Goal: Task Accomplishment & Management: Manage account settings

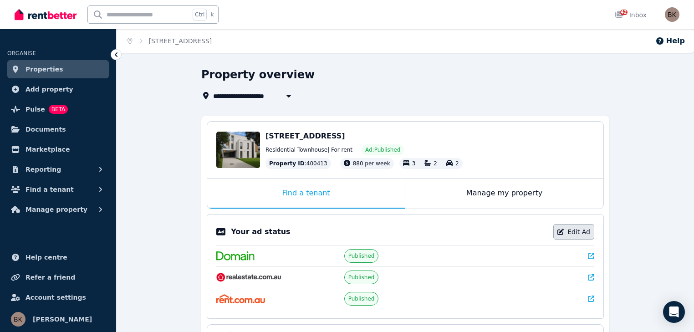
click at [576, 231] on link "Edit Ad" at bounding box center [573, 231] width 41 height 15
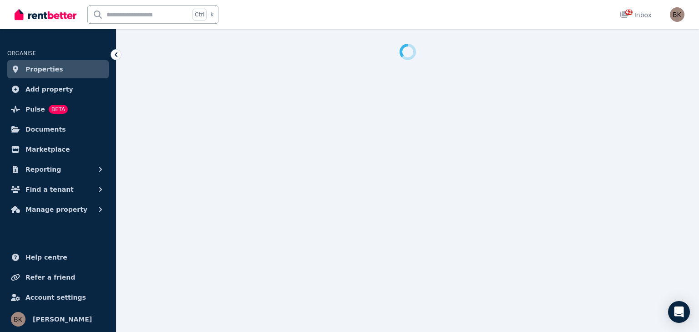
select select "**********"
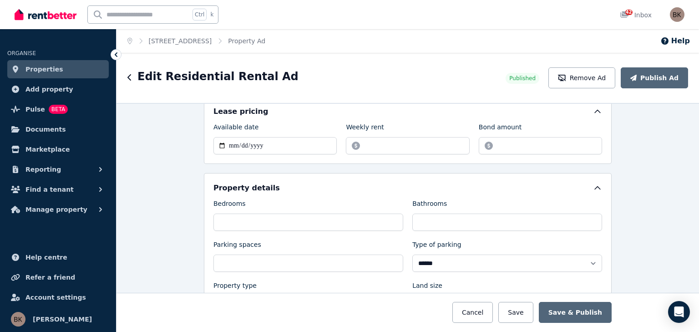
scroll to position [292, 0]
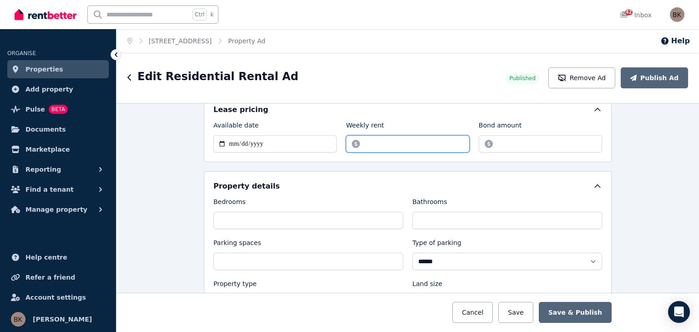
drag, startPoint x: 381, startPoint y: 142, endPoint x: 360, endPoint y: 140, distance: 21.0
click at [359, 140] on input "******" at bounding box center [407, 143] width 123 height 17
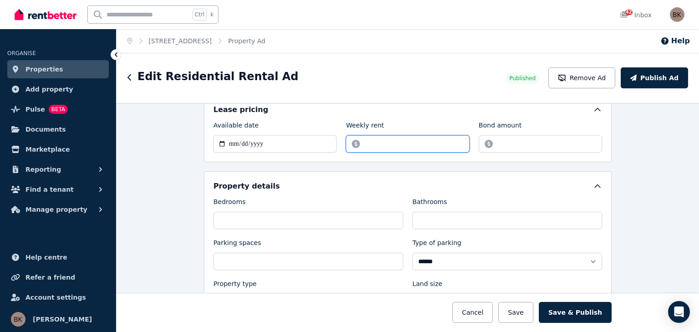
type input "***"
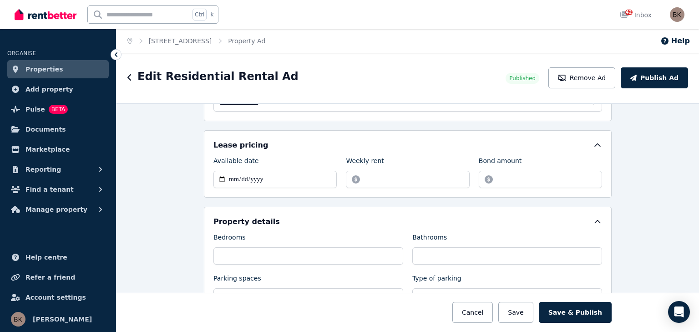
scroll to position [237, 0]
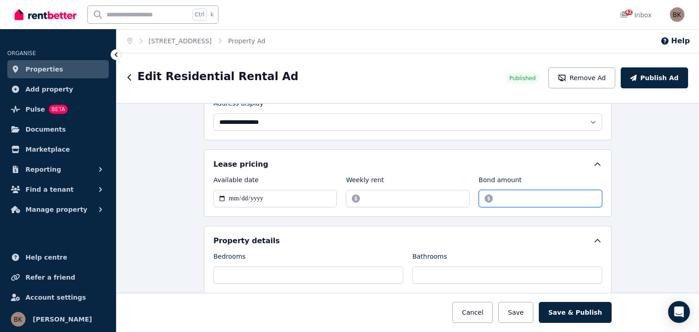
click at [528, 197] on input "*******" at bounding box center [540, 198] width 123 height 17
type input "*"
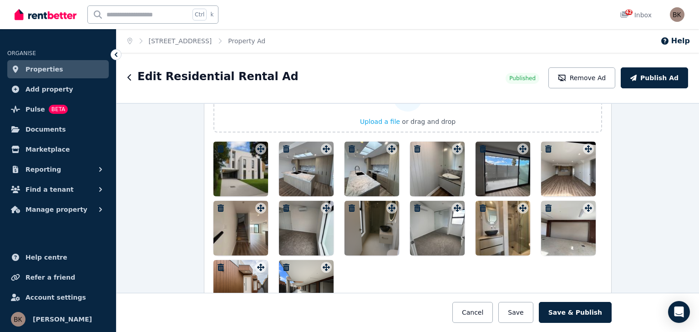
scroll to position [1175, 0]
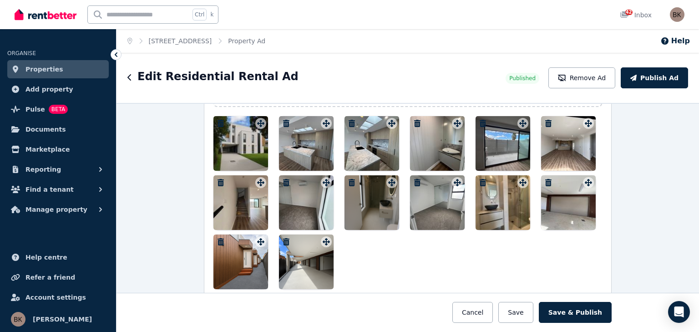
type input "****"
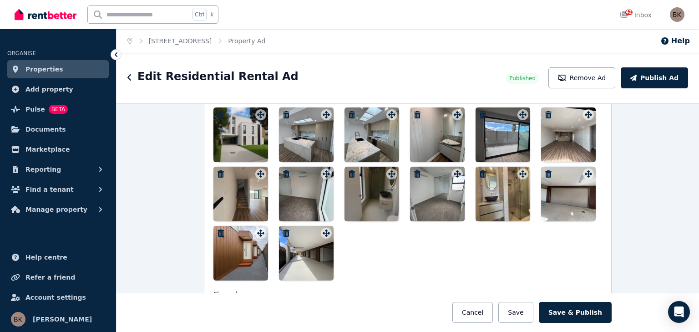
scroll to position [1184, 0]
click at [284, 111] on icon "button" at bounding box center [286, 114] width 6 height 7
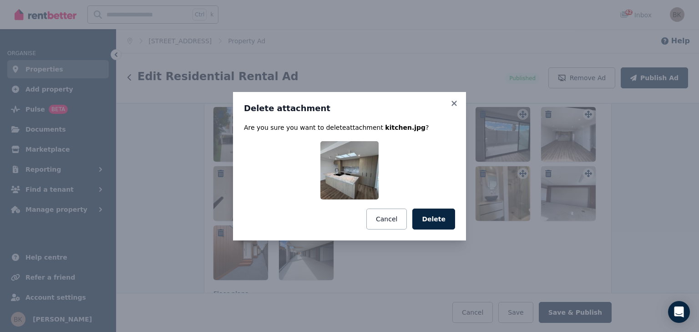
click at [435, 220] on button "Delete" at bounding box center [433, 219] width 43 height 21
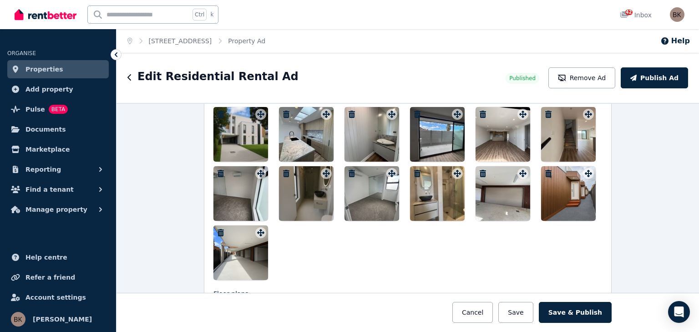
click at [349, 111] on icon "button" at bounding box center [351, 114] width 9 height 7
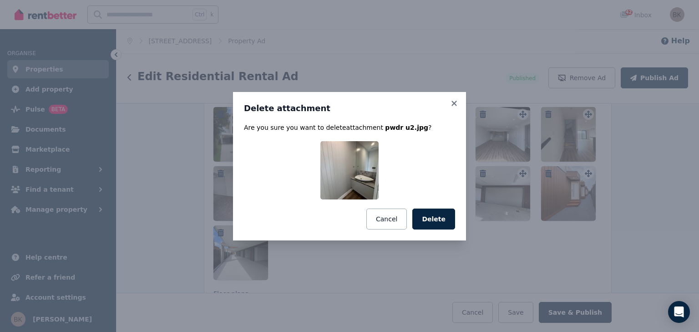
click at [439, 222] on button "Delete" at bounding box center [433, 219] width 43 height 21
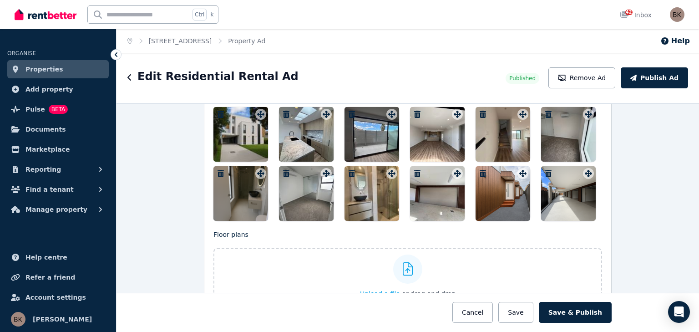
click at [284, 111] on icon "button" at bounding box center [286, 114] width 6 height 7
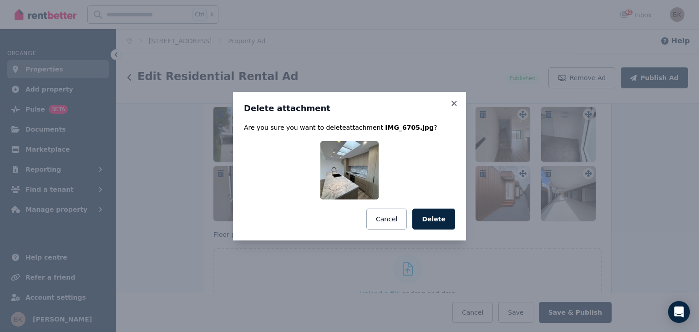
click at [436, 219] on button "Delete" at bounding box center [433, 219] width 43 height 21
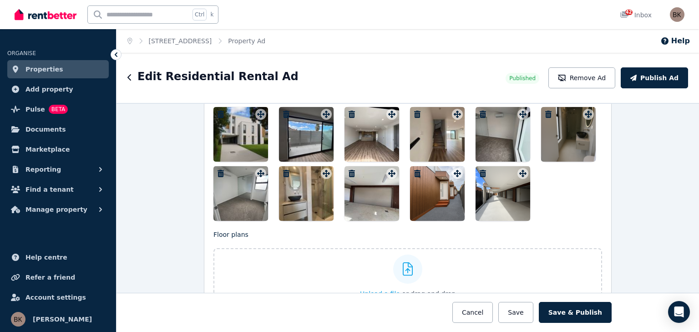
click at [349, 111] on icon "button" at bounding box center [351, 114] width 9 height 7
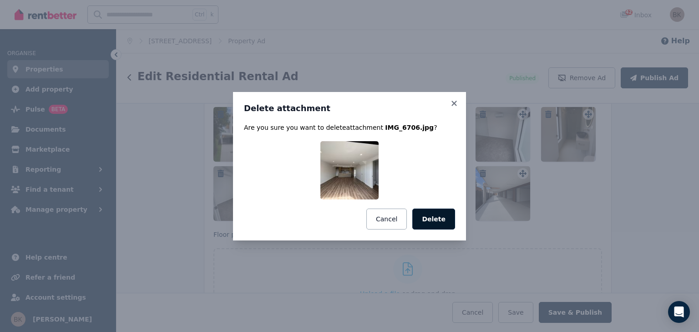
click at [441, 220] on button "Delete" at bounding box center [433, 219] width 43 height 21
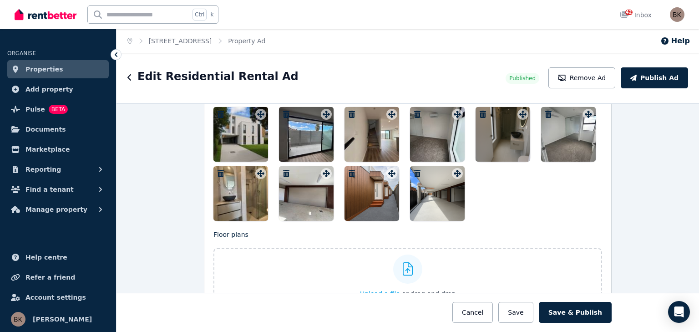
click at [349, 111] on icon "button" at bounding box center [352, 114] width 6 height 7
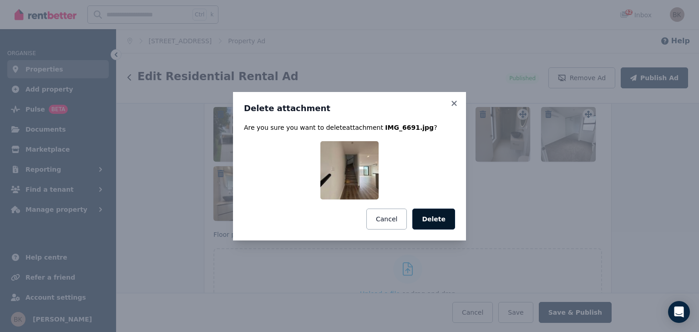
click at [439, 221] on button "Delete" at bounding box center [433, 219] width 43 height 21
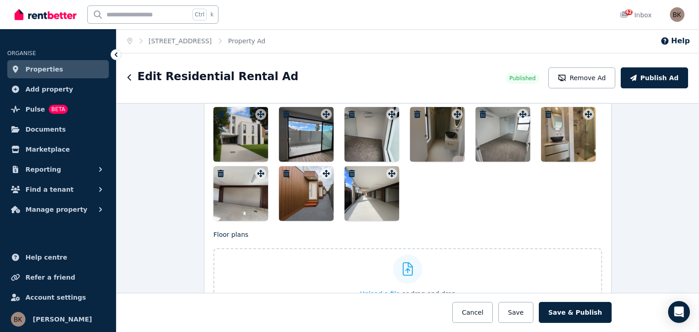
click at [415, 111] on icon "button" at bounding box center [417, 114] width 9 height 7
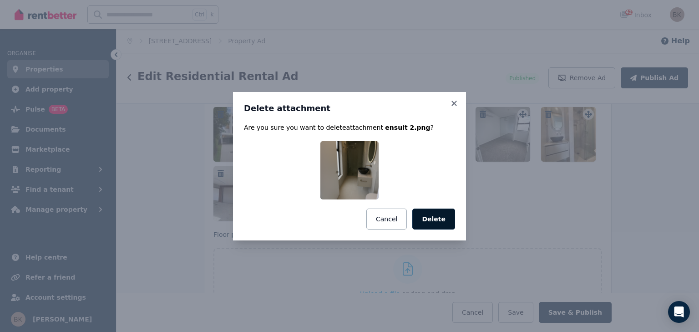
click at [441, 220] on button "Delete" at bounding box center [433, 219] width 43 height 21
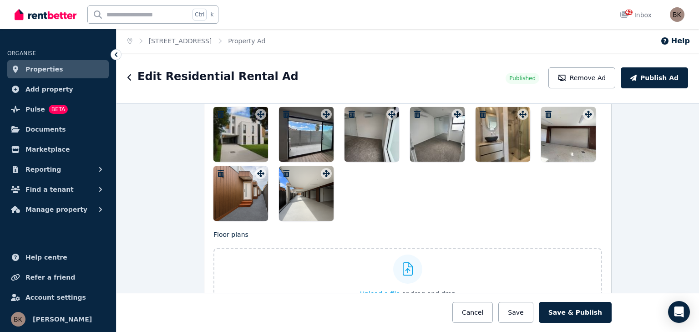
click at [480, 111] on icon "button" at bounding box center [483, 114] width 6 height 7
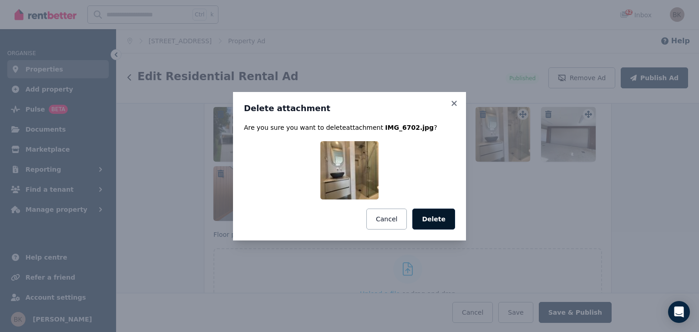
click at [446, 220] on button "Delete" at bounding box center [433, 219] width 43 height 21
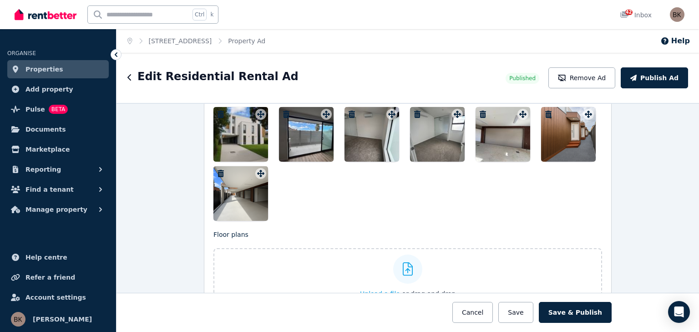
click at [389, 290] on span "Upload a file" at bounding box center [380, 293] width 40 height 7
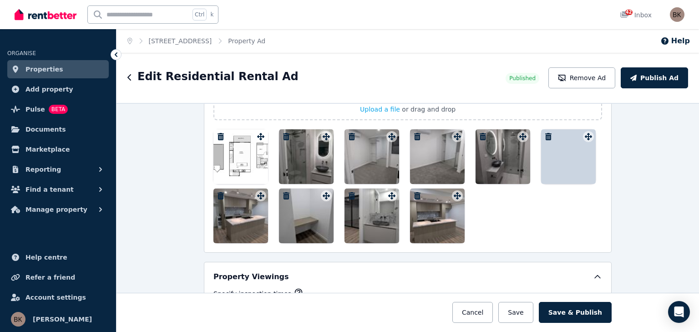
scroll to position [1366, 0]
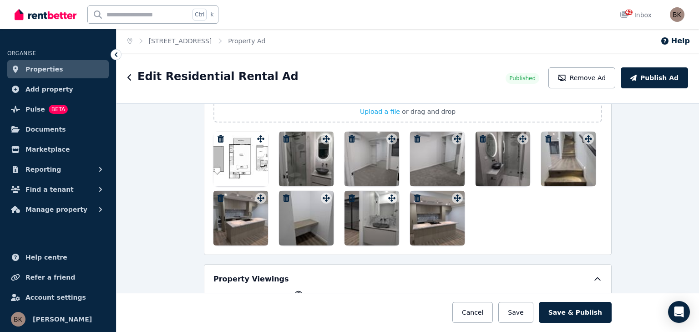
click at [348, 135] on icon "button" at bounding box center [351, 138] width 9 height 7
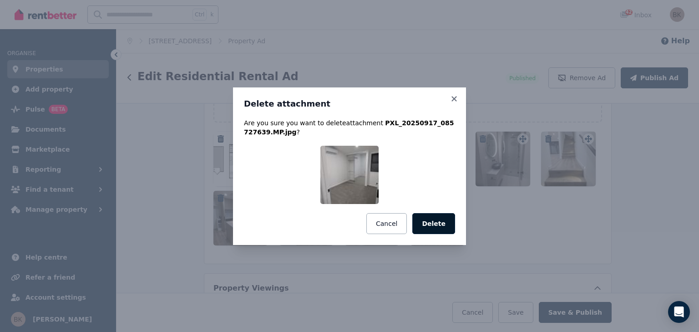
click at [439, 221] on button "Delete" at bounding box center [433, 223] width 43 height 21
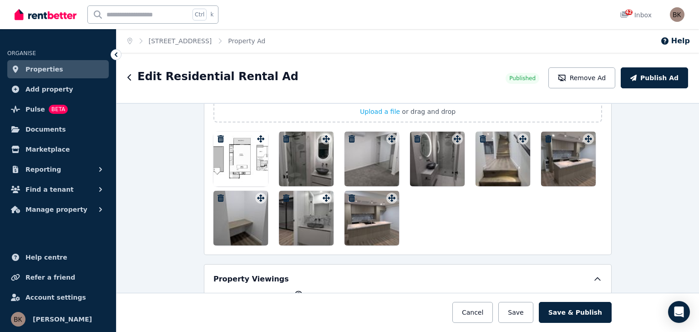
click at [349, 194] on icon "button" at bounding box center [352, 197] width 6 height 7
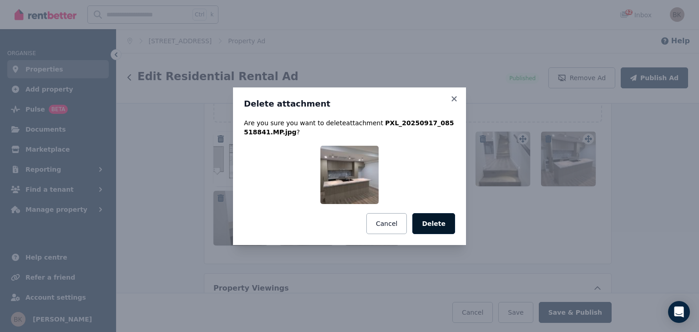
click at [453, 222] on button "Delete" at bounding box center [433, 223] width 43 height 21
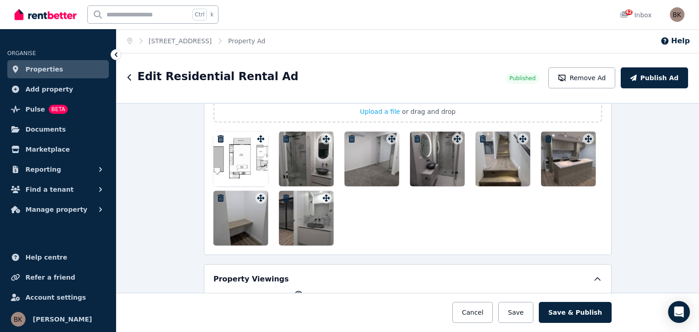
click at [480, 135] on icon "button" at bounding box center [483, 138] width 6 height 7
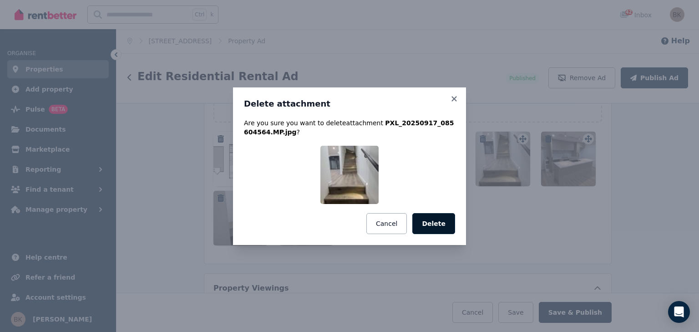
click at [444, 224] on button "Delete" at bounding box center [433, 223] width 43 height 21
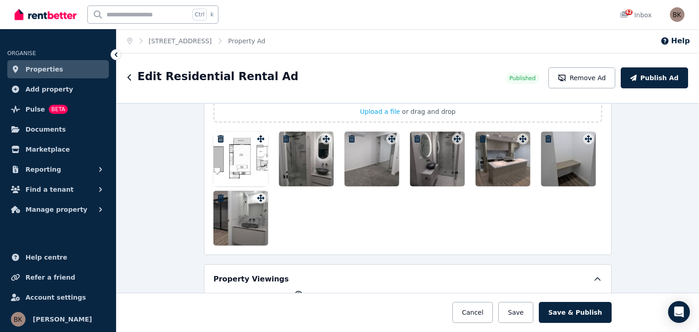
click at [544, 135] on icon "button" at bounding box center [548, 138] width 9 height 7
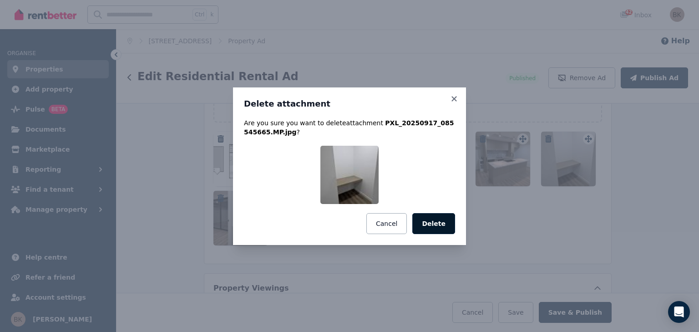
click at [438, 222] on button "Delete" at bounding box center [433, 223] width 43 height 21
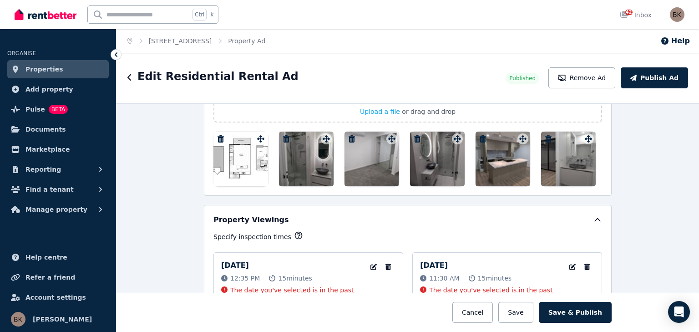
click at [547, 135] on icon "button" at bounding box center [548, 138] width 6 height 7
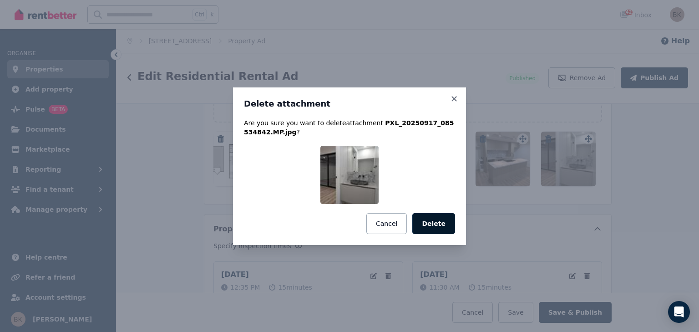
click at [441, 228] on button "Delete" at bounding box center [433, 223] width 43 height 21
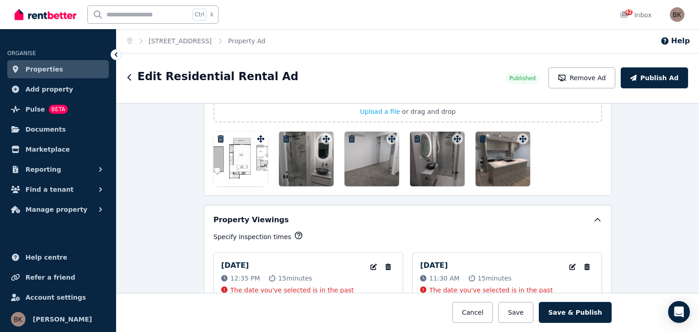
click at [480, 135] on icon "button" at bounding box center [483, 138] width 6 height 7
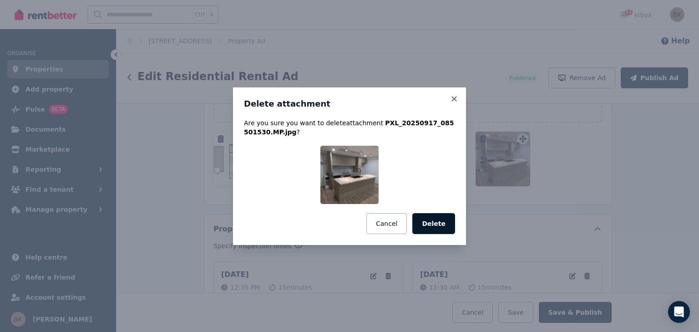
click at [433, 228] on button "Delete" at bounding box center [433, 223] width 43 height 21
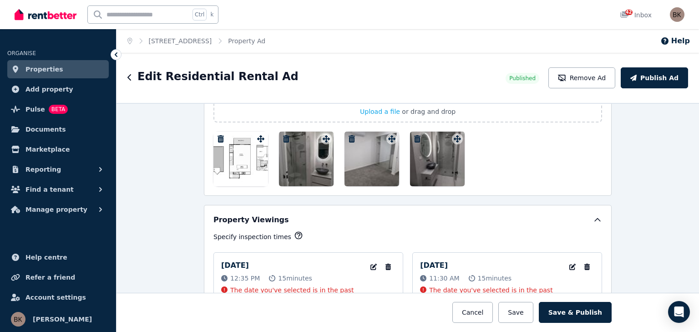
click at [414, 135] on icon "button" at bounding box center [417, 138] width 6 height 7
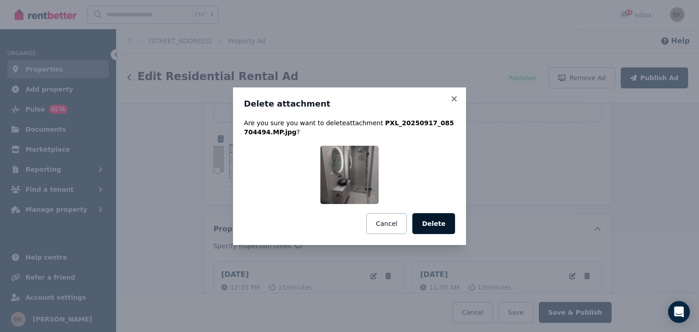
drag, startPoint x: 434, startPoint y: 227, endPoint x: 402, endPoint y: 186, distance: 51.9
click at [434, 227] on button "Delete" at bounding box center [433, 223] width 43 height 21
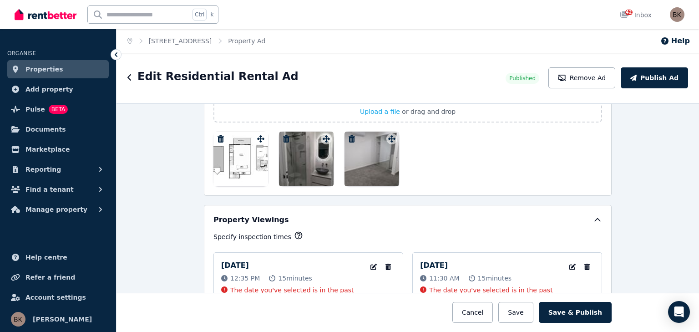
click at [350, 135] on icon "button" at bounding box center [352, 138] width 6 height 7
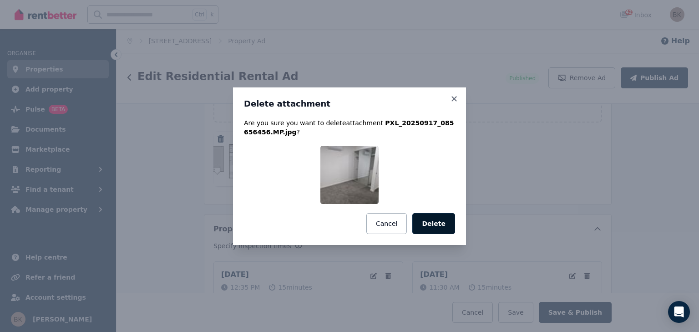
click at [427, 224] on button "Delete" at bounding box center [433, 223] width 43 height 21
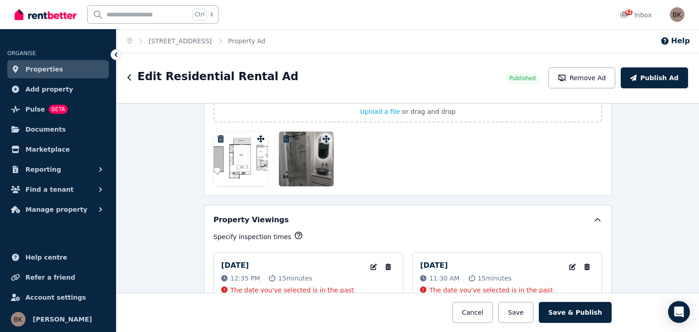
click at [287, 135] on icon "button" at bounding box center [286, 138] width 9 height 7
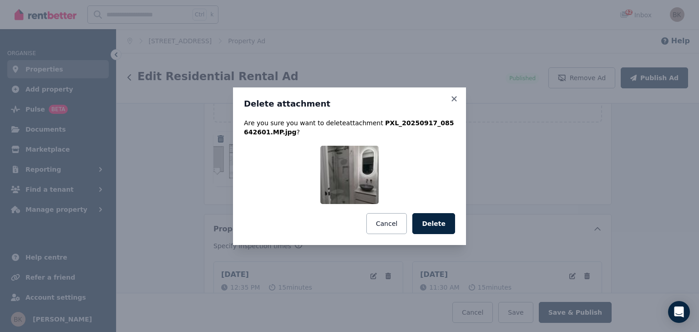
click at [443, 222] on button "Delete" at bounding box center [433, 223] width 43 height 21
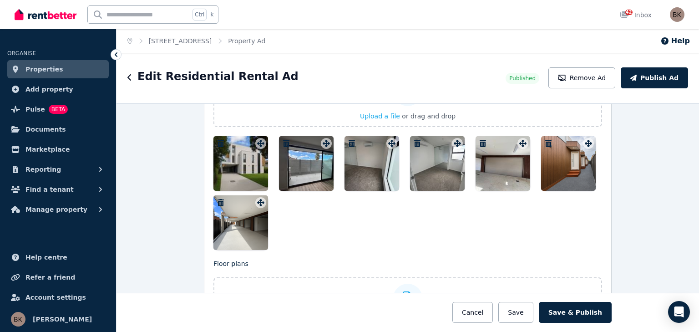
scroll to position [1102, 0]
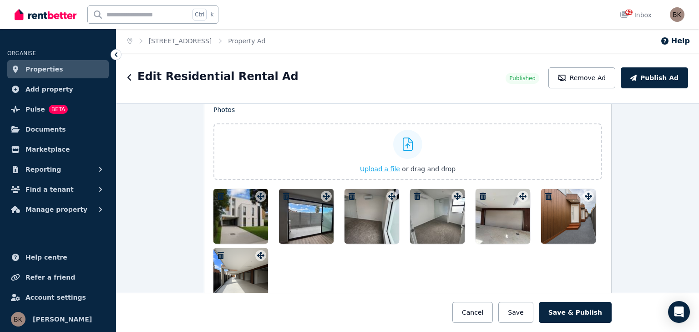
click at [382, 165] on span "Upload a file" at bounding box center [380, 168] width 40 height 7
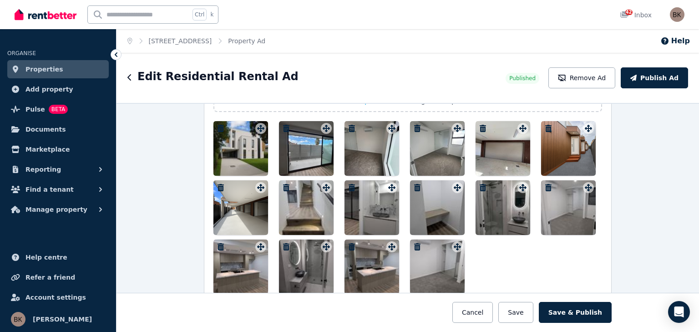
scroll to position [1166, 0]
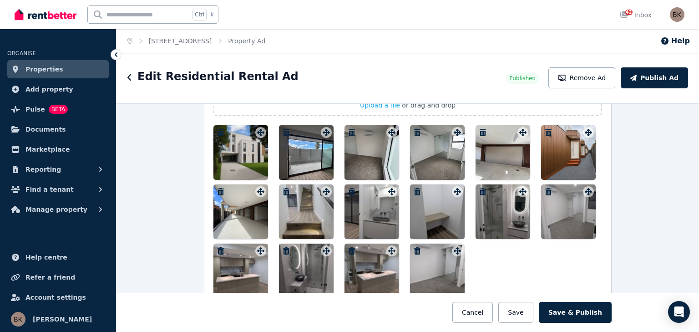
drag, startPoint x: 244, startPoint y: 280, endPoint x: 311, endPoint y: 146, distance: 150.7
click at [311, 146] on div at bounding box center [408, 211] width 389 height 173
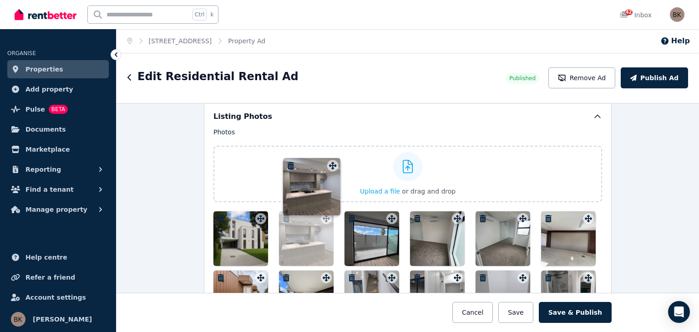
scroll to position [1073, 0]
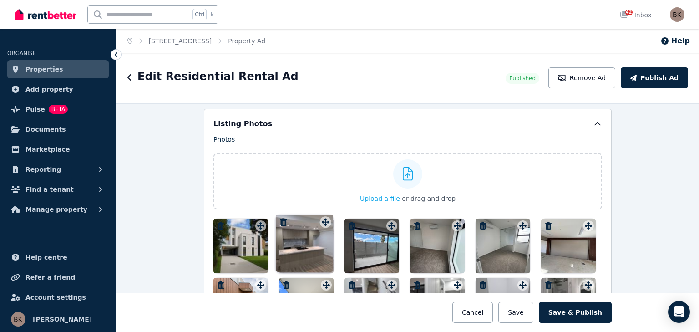
drag, startPoint x: 260, startPoint y: 244, endPoint x: 325, endPoint y: 215, distance: 71.0
click at [325, 215] on div "Photos Upload a file or drag and drop Uploaded " PXL_20250917_085501530.MP.jpg …" at bounding box center [408, 263] width 389 height 257
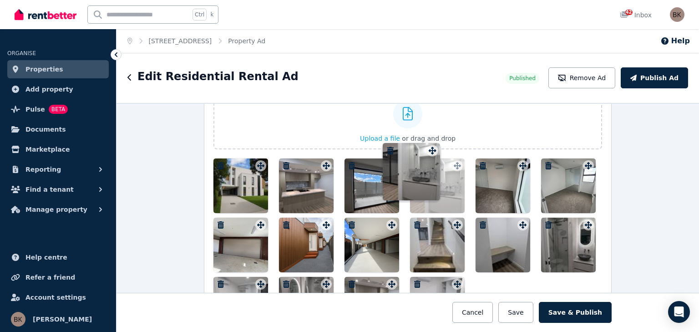
scroll to position [1132, 0]
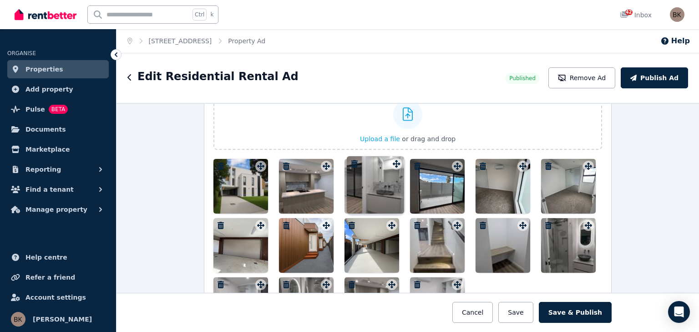
drag, startPoint x: 455, startPoint y: 194, endPoint x: 396, endPoint y: 157, distance: 70.1
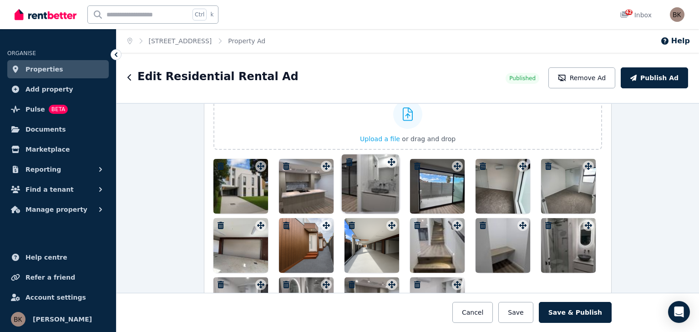
click at [396, 157] on div "Photos Upload a file or drag and drop Uploaded " PXL_20250917_085501530.MP.jpg …" at bounding box center [408, 203] width 389 height 257
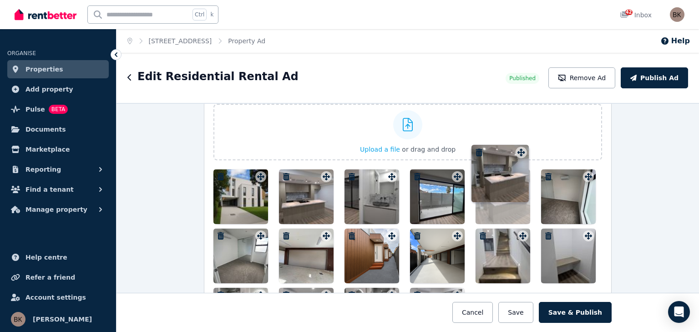
scroll to position [1117, 0]
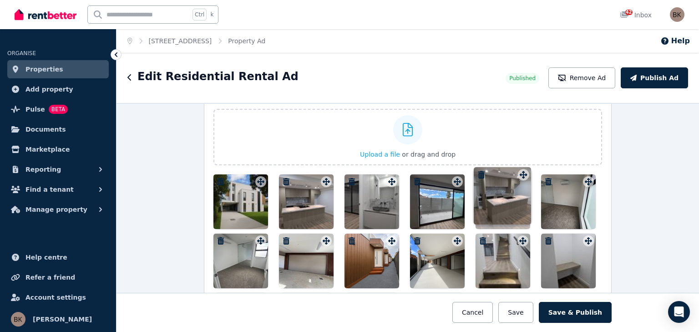
drag, startPoint x: 390, startPoint y: 246, endPoint x: 524, endPoint y: 169, distance: 153.8
click at [524, 169] on div "Photos Upload a file or drag and drop Uploaded " PXL_20250917_085501530.MP.jpg …" at bounding box center [408, 219] width 389 height 257
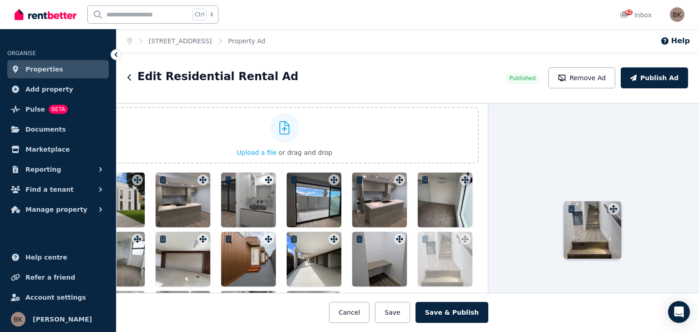
scroll to position [1119, 126]
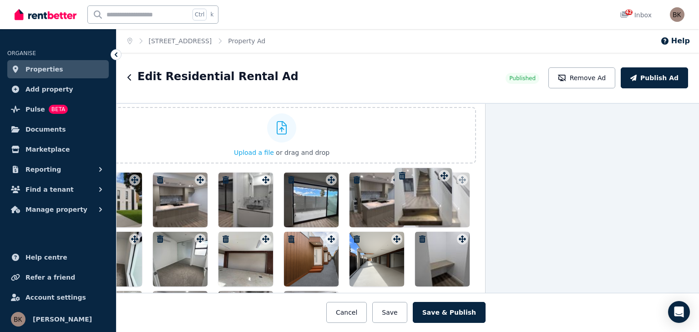
drag, startPoint x: 521, startPoint y: 173, endPoint x: 444, endPoint y: 168, distance: 77.1
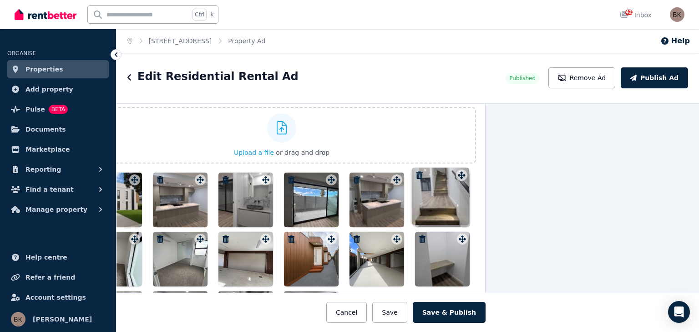
click at [444, 168] on div "Photos Upload a file or drag and drop Uploaded " PXL_20250917_085501530.MP.jpg …" at bounding box center [281, 217] width 389 height 257
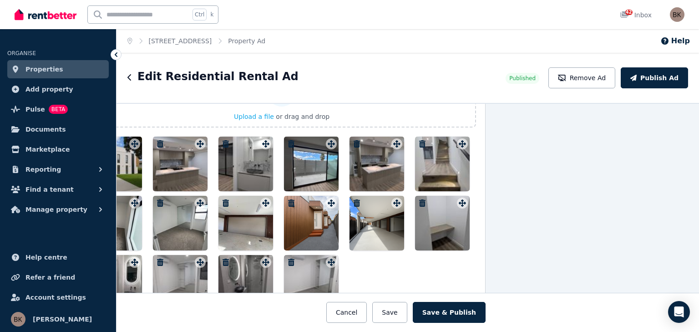
scroll to position [1155, 126]
drag, startPoint x: 375, startPoint y: 273, endPoint x: 239, endPoint y: 260, distance: 136.7
click at [239, 261] on div at bounding box center [281, 222] width 389 height 173
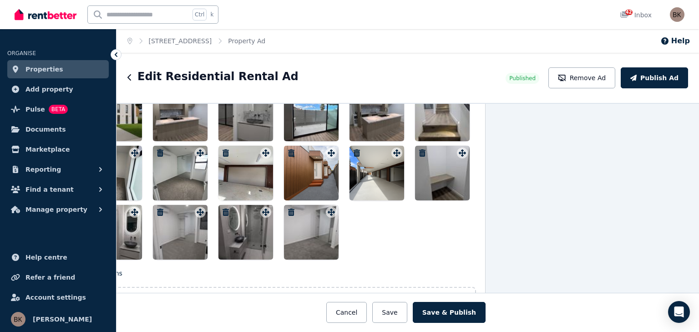
scroll to position [1200, 126]
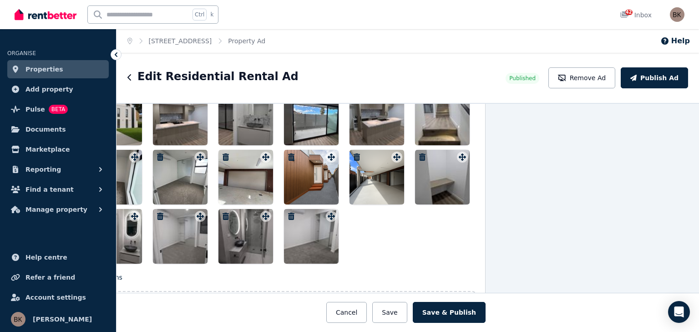
click at [127, 185] on div at bounding box center [114, 177] width 55 height 55
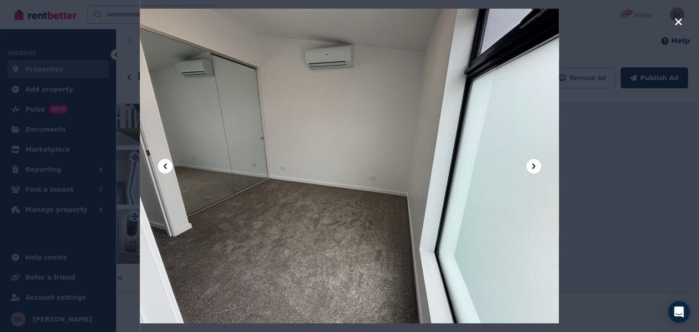
click at [628, 153] on div at bounding box center [349, 166] width 699 height 332
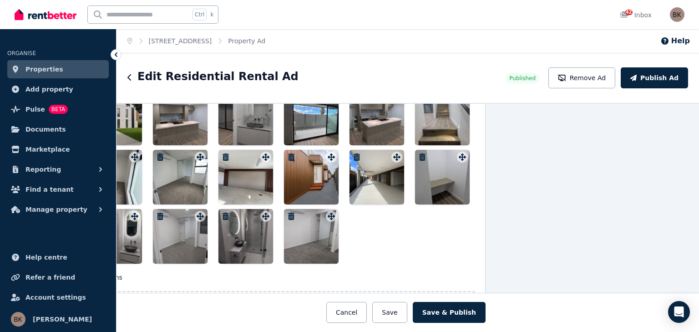
click at [114, 54] on icon at bounding box center [116, 54] width 9 height 9
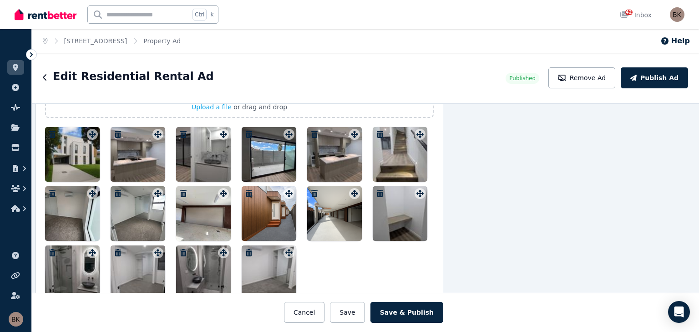
scroll to position [1182, 126]
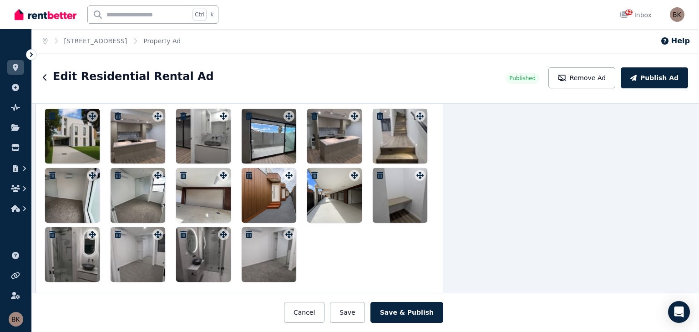
click at [51, 172] on icon "button" at bounding box center [52, 175] width 9 height 7
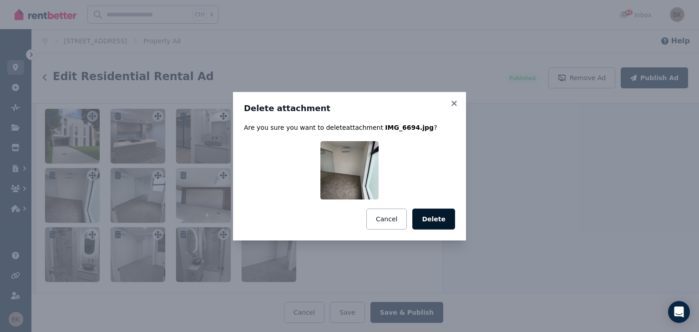
click at [442, 219] on button "Delete" at bounding box center [433, 219] width 43 height 21
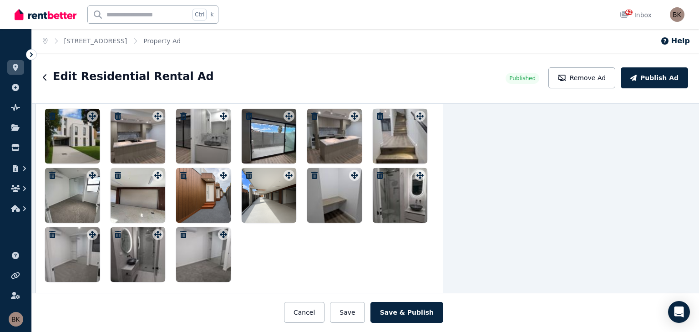
click at [49, 170] on button "button" at bounding box center [52, 175] width 11 height 11
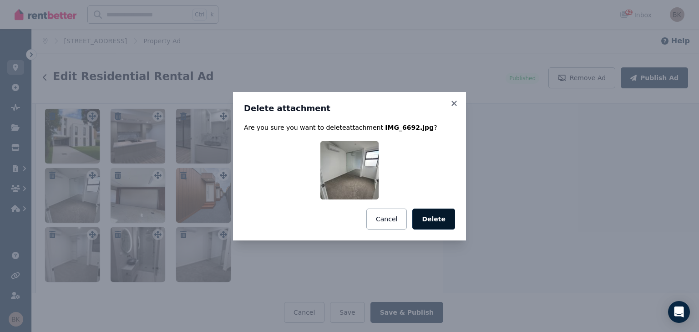
click at [434, 219] on button "Delete" at bounding box center [433, 219] width 43 height 21
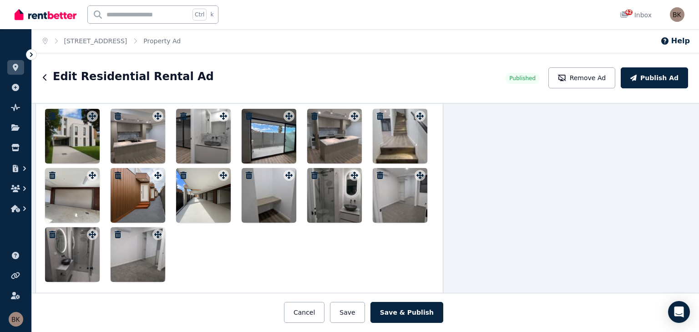
drag, startPoint x: 394, startPoint y: 200, endPoint x: 414, endPoint y: 193, distance: 21.9
click at [432, 201] on div "Listing Photos Photos Upload a file or drag and drop Uploaded " PXL_20250917_08…" at bounding box center [240, 219] width 408 height 440
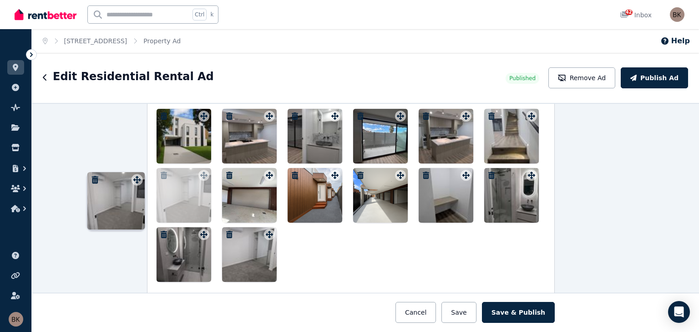
scroll to position [1182, 12]
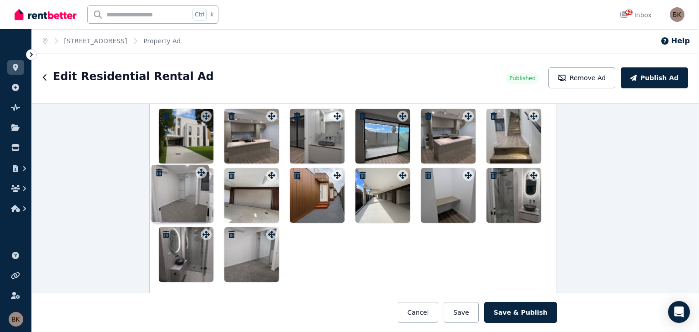
drag, startPoint x: 417, startPoint y: 172, endPoint x: 200, endPoint y: 166, distance: 217.2
click at [200, 166] on div "Photos Upload a file or drag and drop Uploaded " PXL_20250917_085501530.MP.jpg …" at bounding box center [353, 153] width 389 height 257
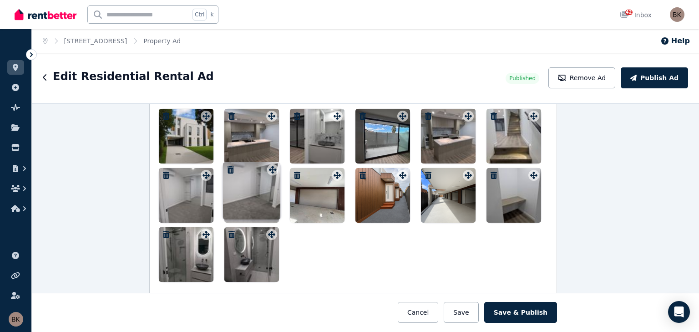
drag, startPoint x: 270, startPoint y: 231, endPoint x: 272, endPoint y: 163, distance: 67.9
click at [272, 163] on div "Photos Upload a file or drag and drop Uploaded " PXL_20250917_085501530.MP.jpg …" at bounding box center [353, 153] width 389 height 257
click at [341, 242] on div at bounding box center [353, 195] width 389 height 173
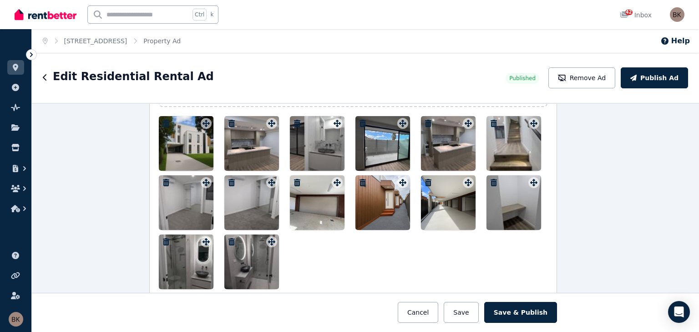
scroll to position [1173, 12]
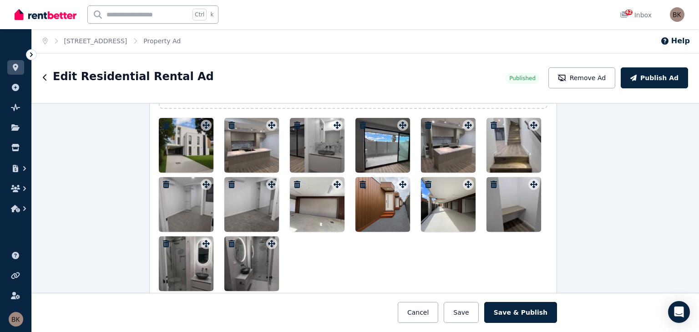
drag, startPoint x: 517, startPoint y: 210, endPoint x: 493, endPoint y: 144, distance: 70.0
click at [493, 144] on div at bounding box center [353, 204] width 389 height 173
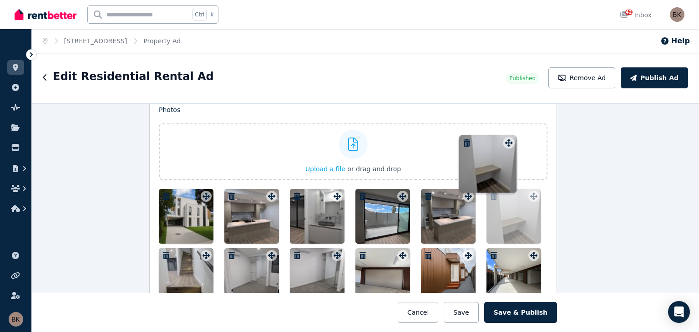
scroll to position [1099, 12]
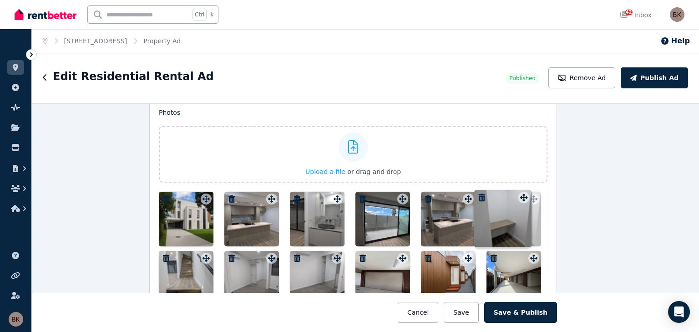
drag, startPoint x: 532, startPoint y: 182, endPoint x: 524, endPoint y: 191, distance: 11.9
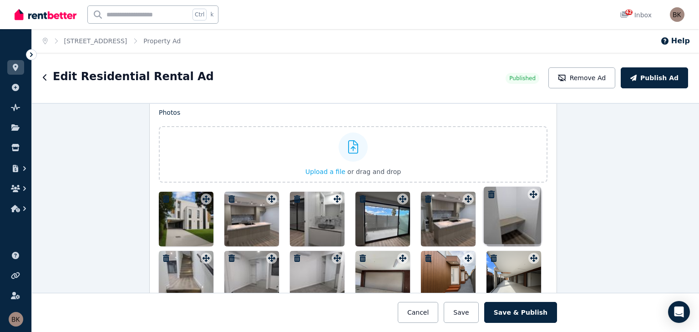
click at [524, 191] on div "Photos Upload a file or drag and drop Uploaded " PXL_20250917_085501530.MP.jpg …" at bounding box center [353, 236] width 389 height 257
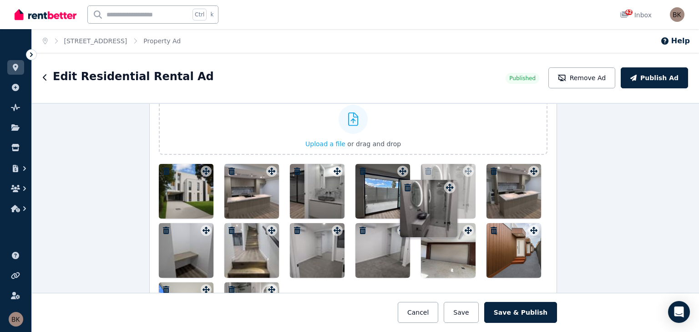
scroll to position [1127, 12]
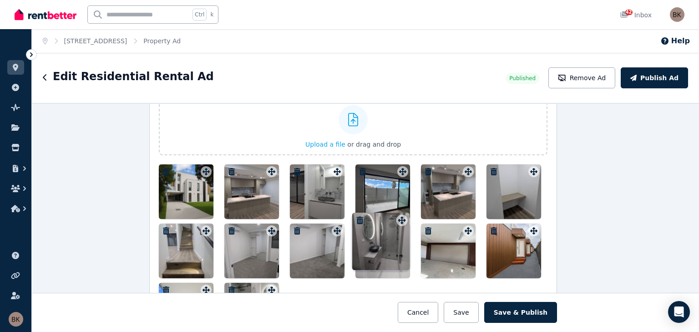
drag, startPoint x: 270, startPoint y: 185, endPoint x: 402, endPoint y: 214, distance: 135.2
click at [402, 214] on div at bounding box center [353, 250] width 389 height 173
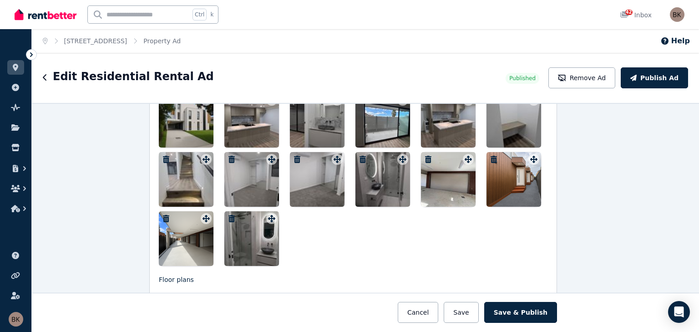
scroll to position [1200, 12]
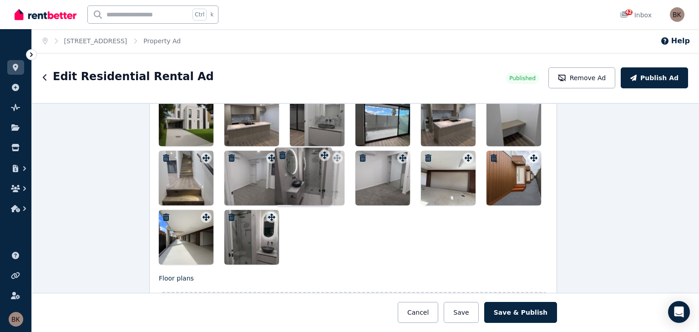
drag, startPoint x: 400, startPoint y: 155, endPoint x: 324, endPoint y: 148, distance: 76.7
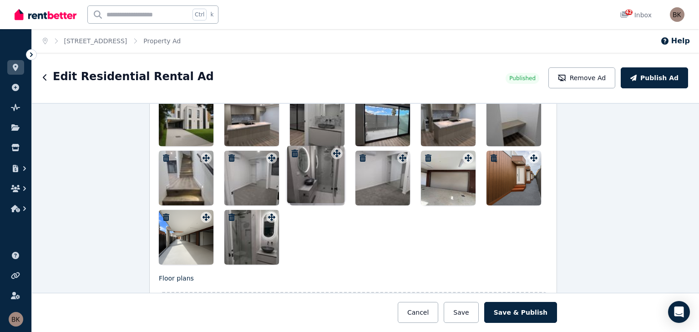
click at [324, 148] on div "Photos Upload a file or drag and drop Uploaded " PXL_20250917_085501530.MP.jpg …" at bounding box center [353, 136] width 389 height 257
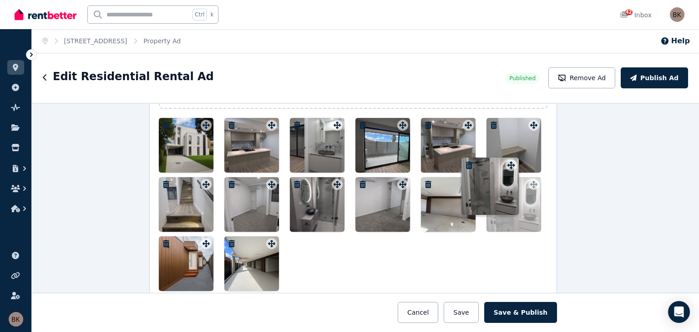
scroll to position [1172, 12]
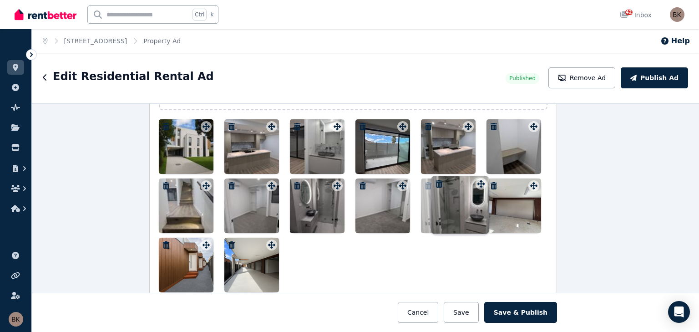
drag, startPoint x: 269, startPoint y: 215, endPoint x: 480, endPoint y: 178, distance: 214.4
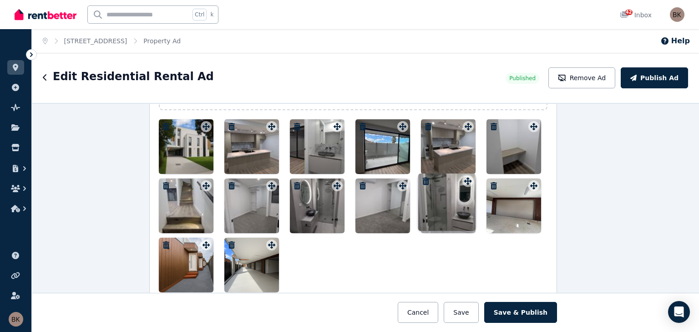
click at [480, 178] on div "Photos Upload a file or drag and drop Uploaded " PXL_20250917_085501530.MP.jpg …" at bounding box center [353, 164] width 389 height 257
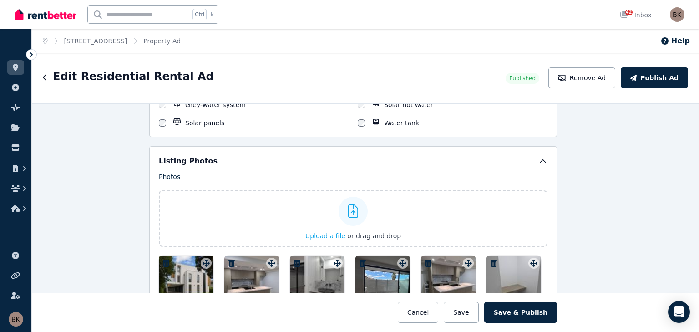
scroll to position [1053, 12]
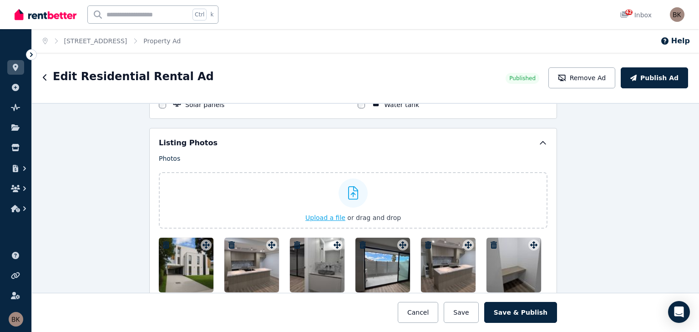
click at [334, 214] on span "Upload a file" at bounding box center [325, 217] width 40 height 7
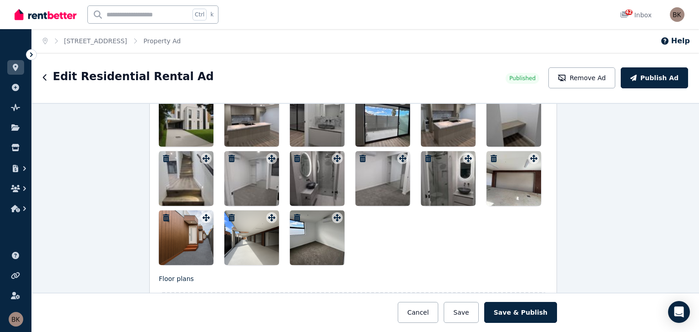
scroll to position [1190, 12]
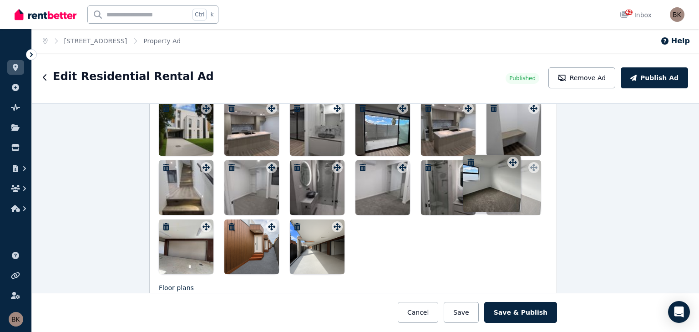
drag, startPoint x: 336, startPoint y: 223, endPoint x: 513, endPoint y: 156, distance: 189.9
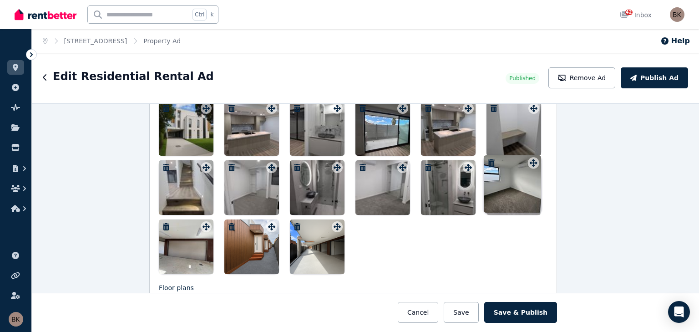
click at [513, 156] on div "Photos Upload a file or drag and drop Uploaded " PXL_20250917_085501530.MP.jpg …" at bounding box center [353, 145] width 389 height 257
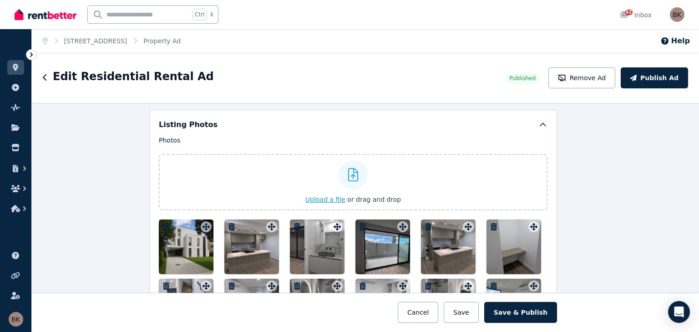
scroll to position [1063, 12]
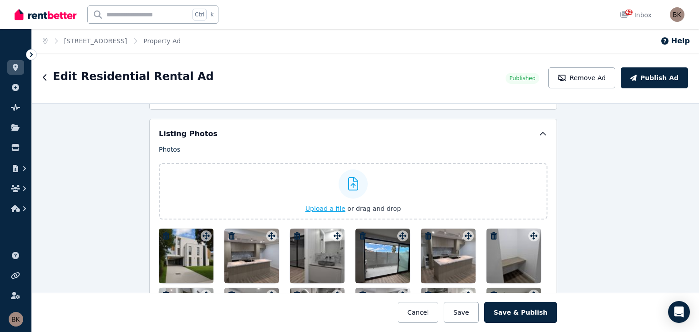
click at [328, 205] on span "Upload a file" at bounding box center [325, 208] width 40 height 7
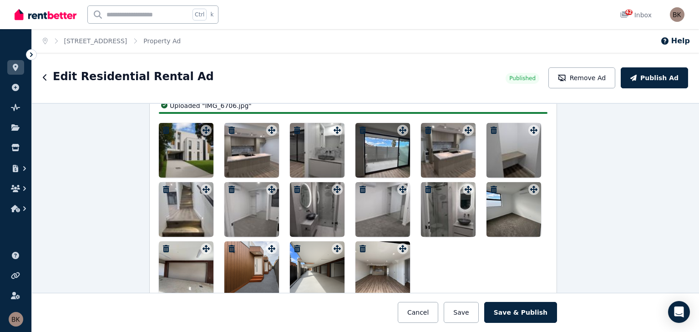
scroll to position [1168, 12]
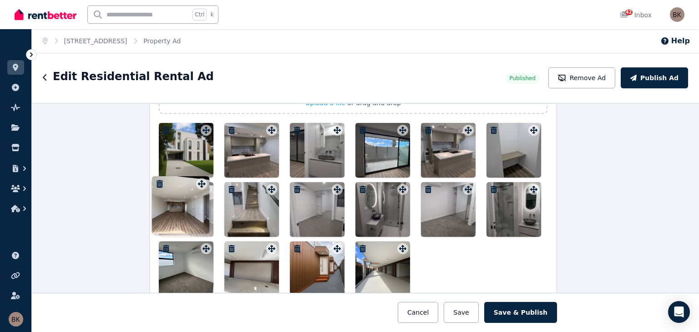
drag, startPoint x: 401, startPoint y: 247, endPoint x: 201, endPoint y: 179, distance: 210.6
click at [201, 179] on div "Photos Upload a file or drag and drop Uploaded " PXL_20250917_085501530.MP.jpg …" at bounding box center [353, 167] width 389 height 257
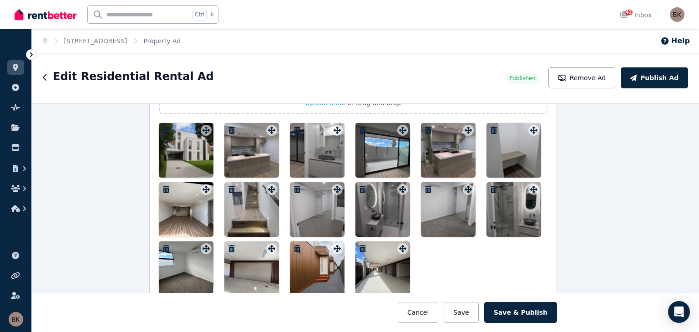
click at [443, 264] on div at bounding box center [353, 209] width 389 height 173
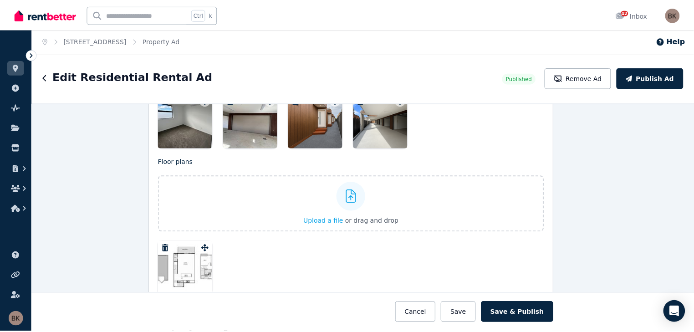
scroll to position [1323, 12]
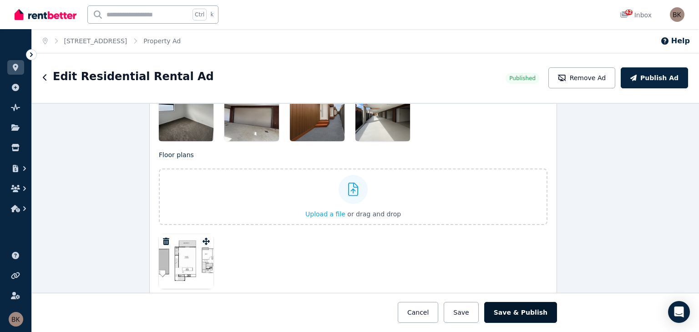
click at [528, 313] on button "Save & Publish" at bounding box center [520, 312] width 73 height 21
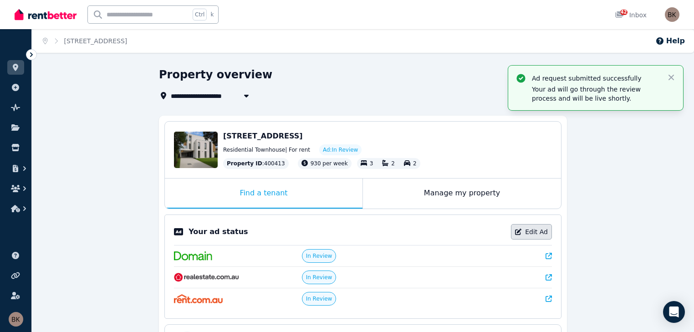
click at [549, 229] on link "Edit Ad" at bounding box center [531, 231] width 41 height 15
select select "**********"
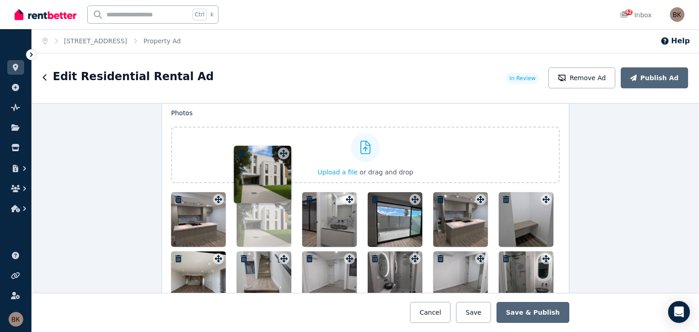
scroll to position [1082, 0]
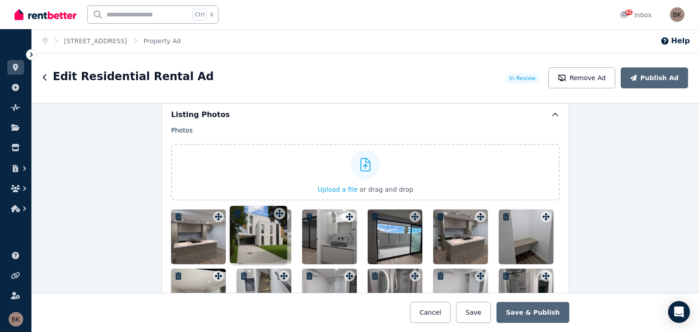
drag, startPoint x: 215, startPoint y: 138, endPoint x: 278, endPoint y: 206, distance: 92.5
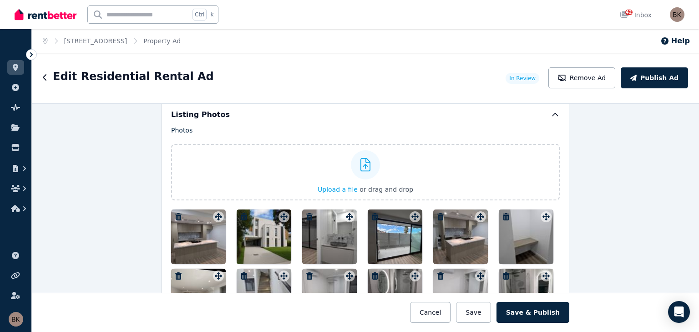
click at [618, 222] on div "**********" at bounding box center [365, 217] width 667 height 229
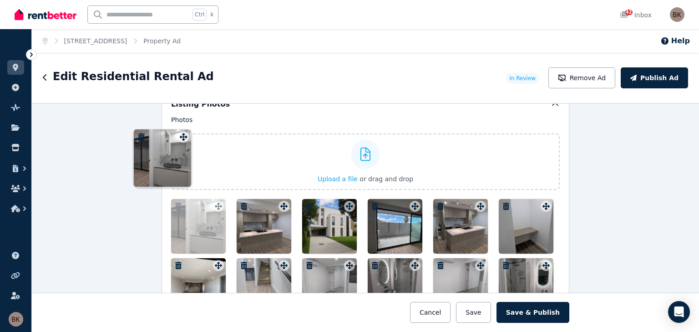
scroll to position [1067, 0]
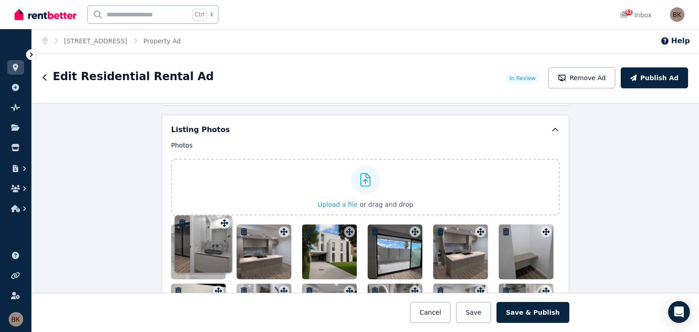
drag, startPoint x: 347, startPoint y: 132, endPoint x: 220, endPoint y: 216, distance: 152.4
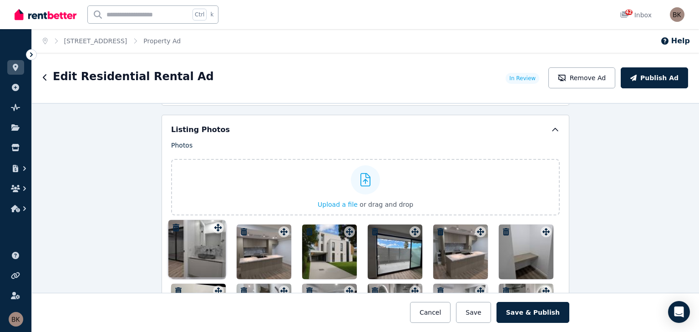
click at [220, 217] on div "Photos Upload a file or drag and drop To pick up a draggable item, press the sp…" at bounding box center [365, 269] width 389 height 257
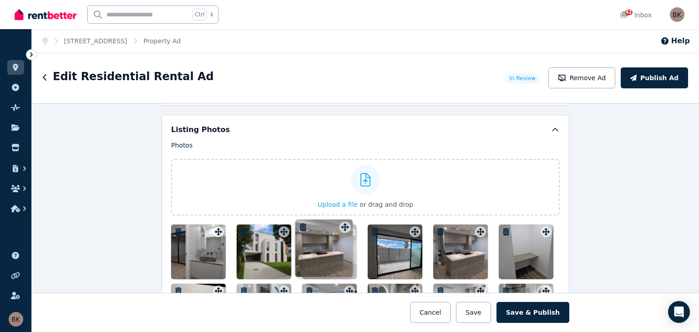
drag, startPoint x: 282, startPoint y: 229, endPoint x: 346, endPoint y: 221, distance: 64.8
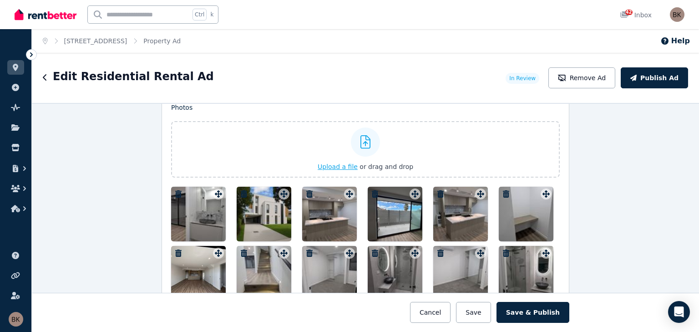
scroll to position [1103, 0]
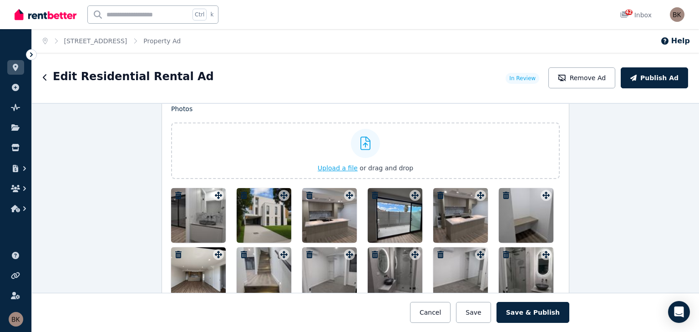
click at [340, 164] on span "Upload a file" at bounding box center [338, 167] width 40 height 7
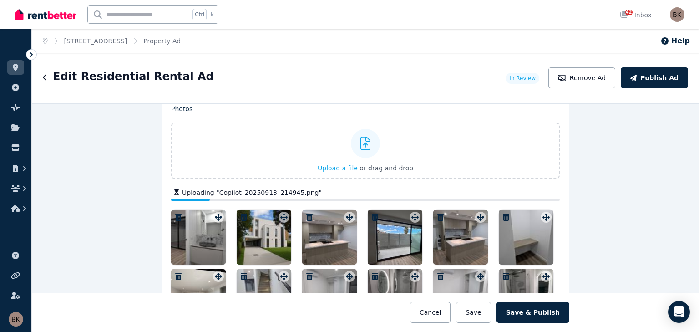
click at [188, 19] on input "text" at bounding box center [139, 14] width 102 height 17
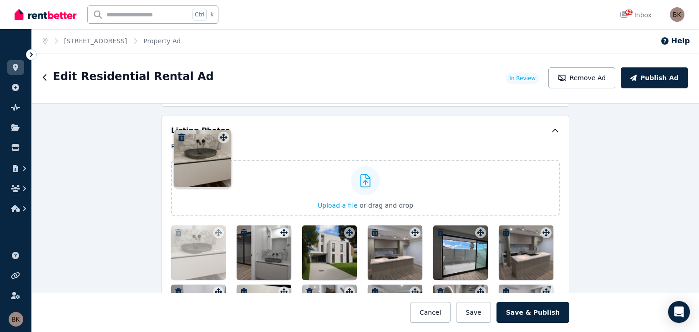
scroll to position [1063, 0]
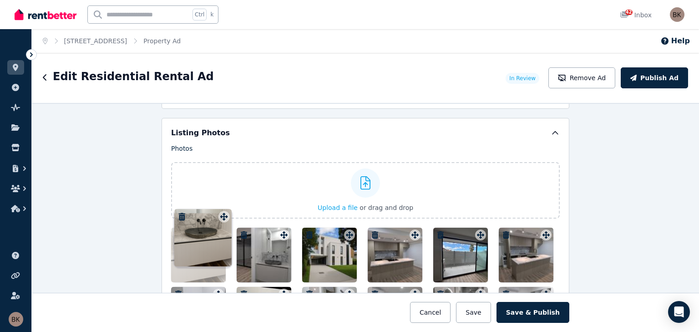
drag, startPoint x: 479, startPoint y: 223, endPoint x: 223, endPoint y: 211, distance: 256.6
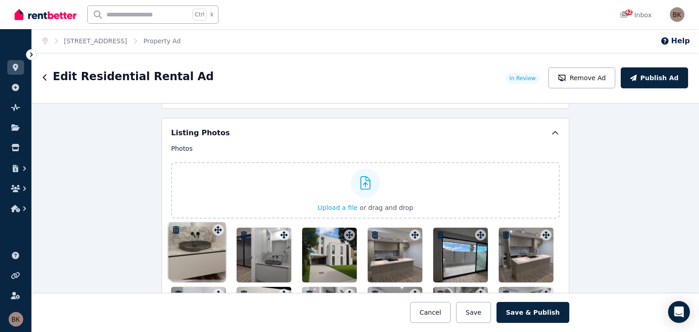
click at [223, 211] on div "Photos Upload a file or drag and drop Uploaded " Copilot_20250913_214945.png " …" at bounding box center [365, 272] width 389 height 257
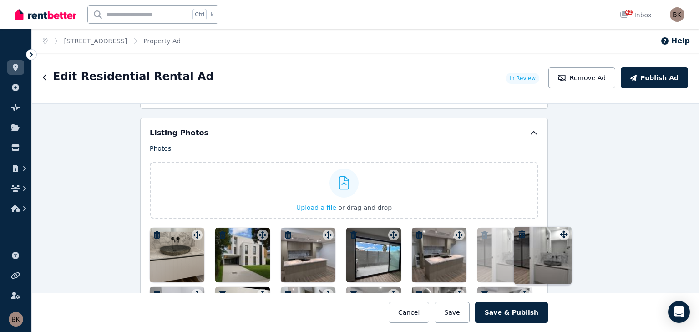
scroll to position [1063, 25]
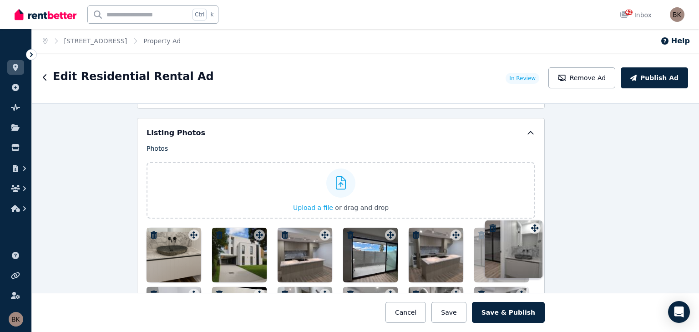
drag, startPoint x: 280, startPoint y: 231, endPoint x: 532, endPoint y: 221, distance: 252.9
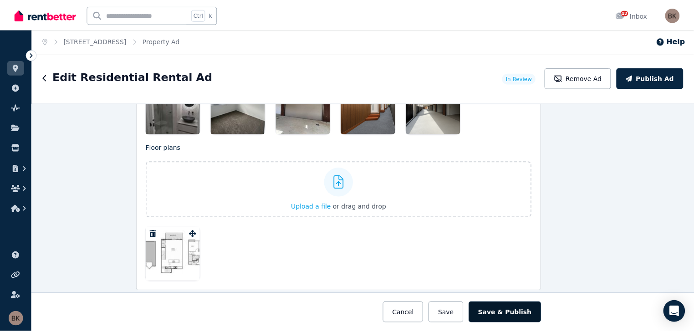
scroll to position [1382, 25]
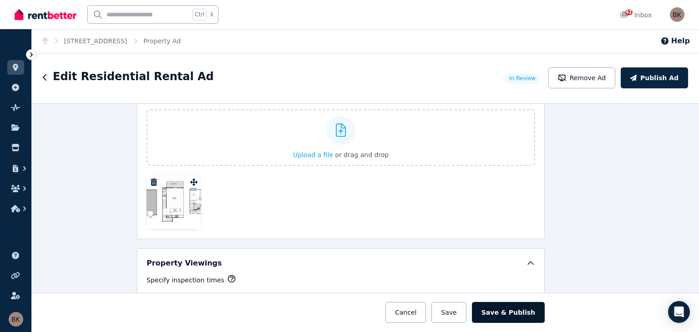
click at [509, 312] on button "Save & Publish" at bounding box center [508, 312] width 73 height 21
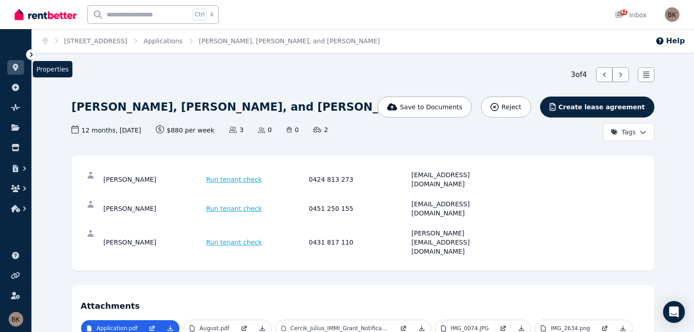
click at [16, 67] on icon at bounding box center [15, 67] width 5 height 7
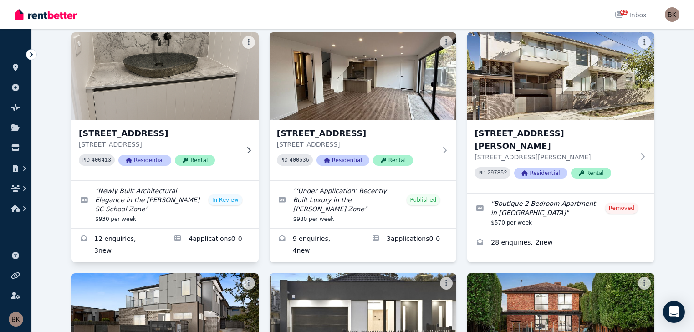
scroll to position [73, 0]
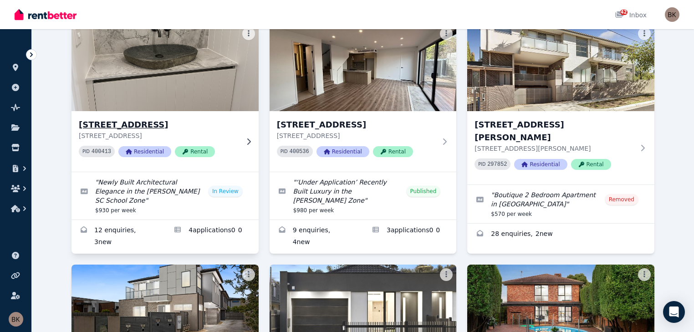
click at [244, 143] on icon at bounding box center [248, 141] width 9 height 7
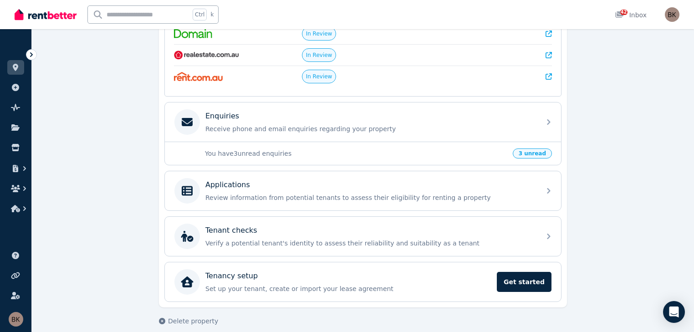
scroll to position [220, 0]
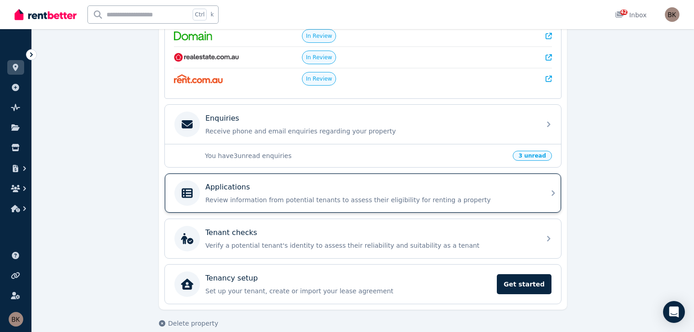
click at [271, 189] on div "Applications" at bounding box center [370, 187] width 330 height 11
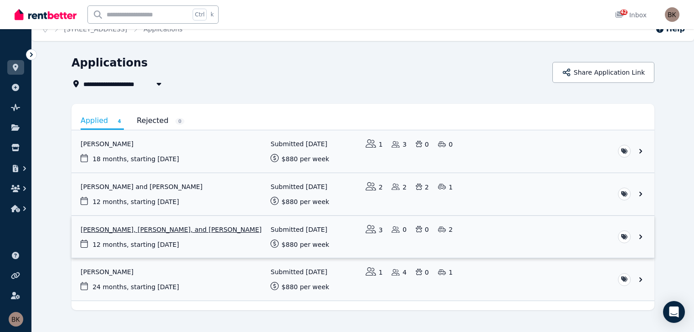
scroll to position [26, 0]
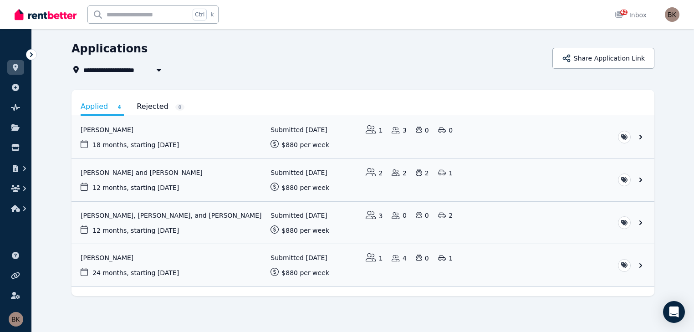
click at [30, 55] on icon at bounding box center [31, 54] width 9 height 9
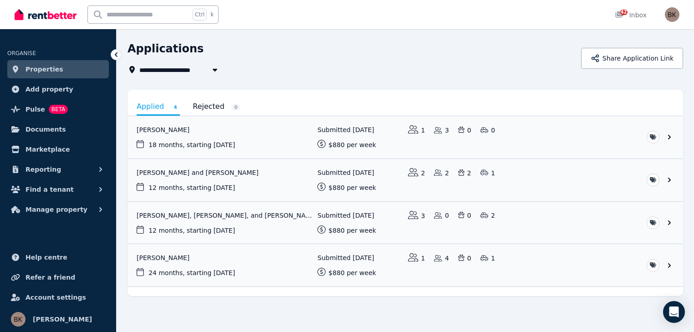
click at [24, 69] on link "Properties" at bounding box center [58, 69] width 102 height 18
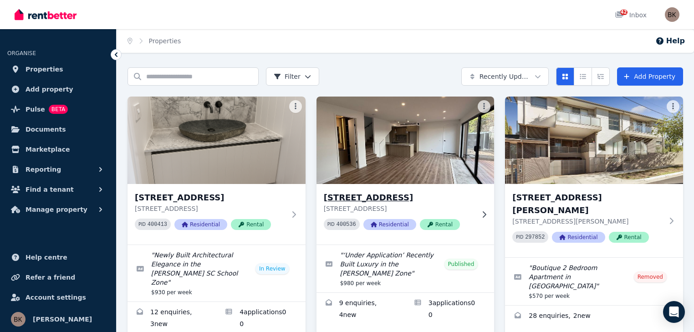
click at [483, 216] on icon at bounding box center [485, 214] width 4 height 6
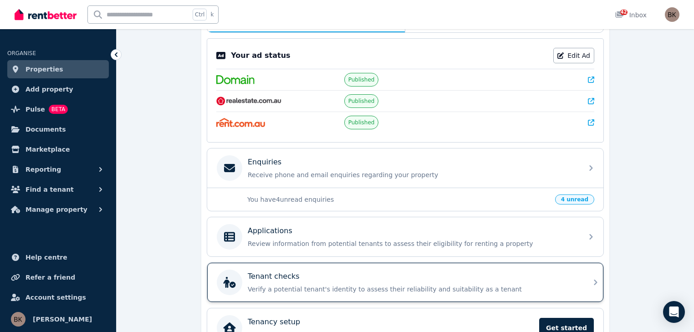
scroll to position [219, 0]
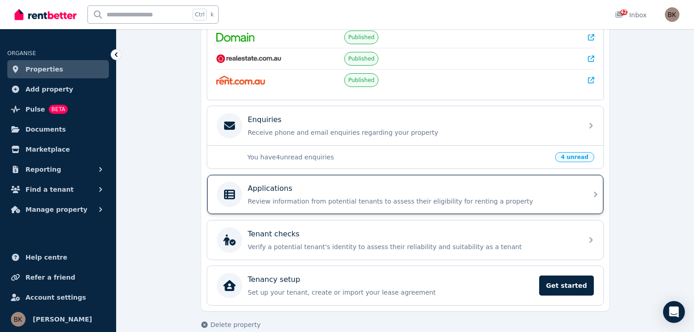
click at [322, 197] on p "Review information from potential tenants to assess their eligibility for renti…" at bounding box center [413, 201] width 330 height 9
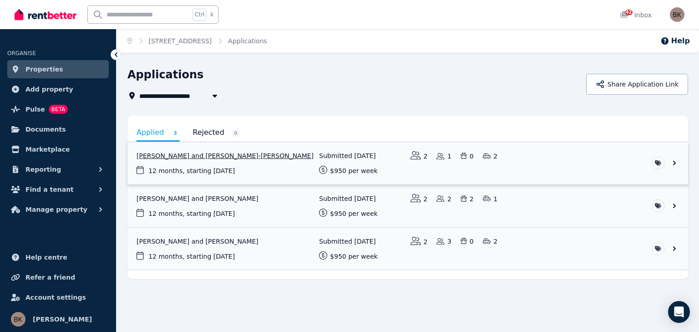
click at [198, 157] on link "View application: Yu Liu and JEERASAK SUDSA-ARD" at bounding box center [407, 163] width 561 height 42
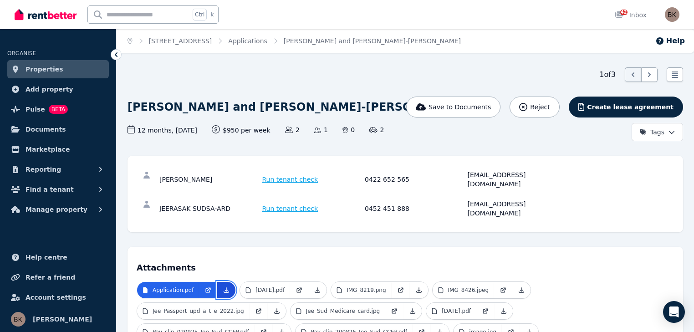
click at [223, 286] on icon at bounding box center [226, 289] width 7 height 7
click at [277, 286] on p "Aug25.pdf" at bounding box center [269, 289] width 29 height 7
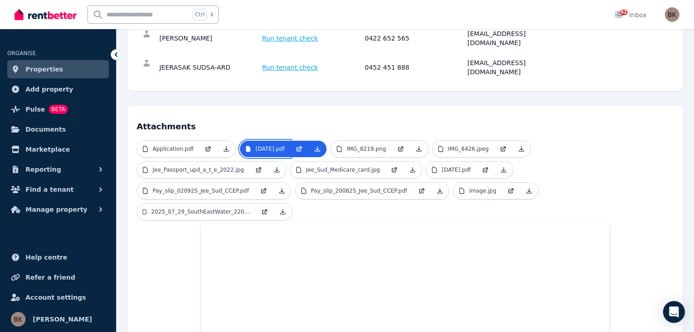
scroll to position [200, 0]
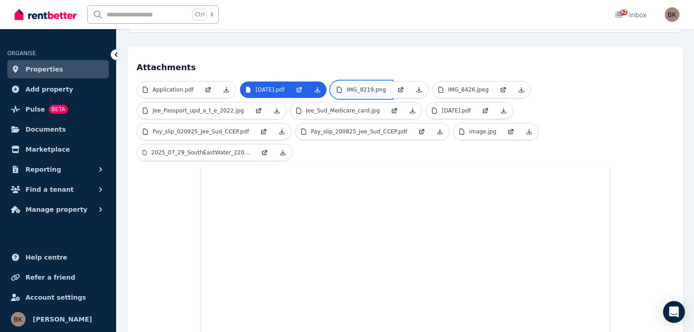
click at [362, 86] on p "IMG_8219.png" at bounding box center [365, 89] width 39 height 7
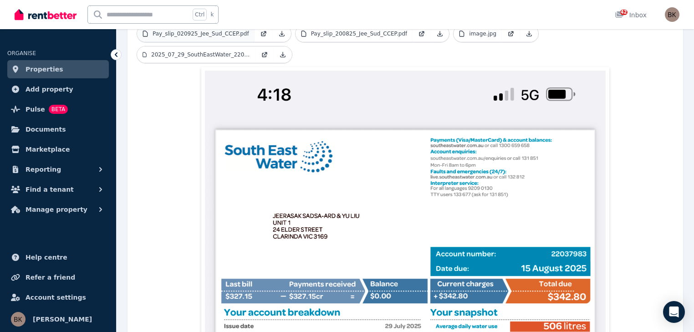
scroll to position [182, 0]
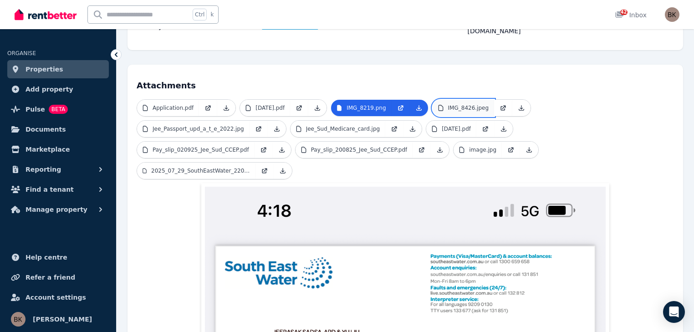
click at [459, 104] on p "IMG_8426.jpeg" at bounding box center [468, 107] width 41 height 7
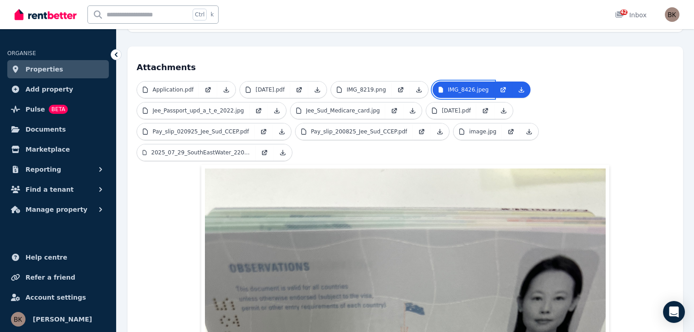
scroll to position [228, 0]
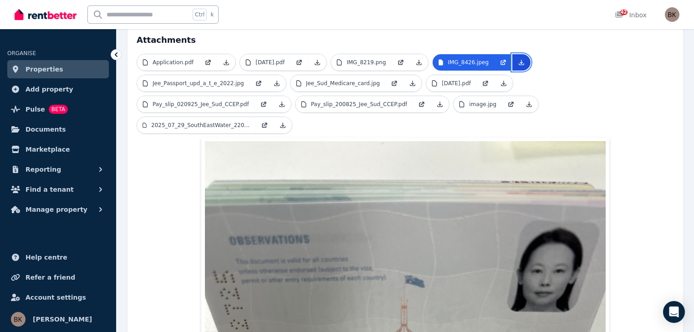
click at [518, 59] on icon at bounding box center [521, 62] width 7 height 7
click at [244, 80] on p "Jee_Passport_upd_a_t_e_2022.jpg" at bounding box center [199, 83] width 92 height 7
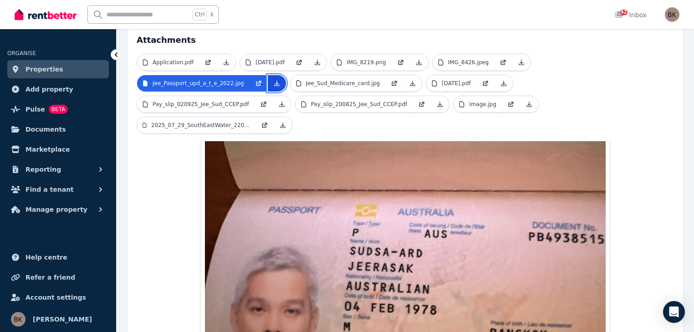
click at [286, 75] on link at bounding box center [277, 83] width 18 height 16
click at [306, 80] on p "Jee_Sud_Medicare_card.jpg" at bounding box center [343, 83] width 74 height 7
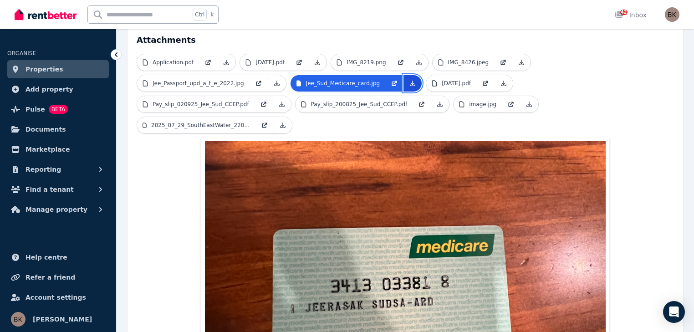
click at [403, 75] on link at bounding box center [412, 83] width 18 height 16
click at [426, 75] on link "Jul25.pdf" at bounding box center [451, 83] width 50 height 16
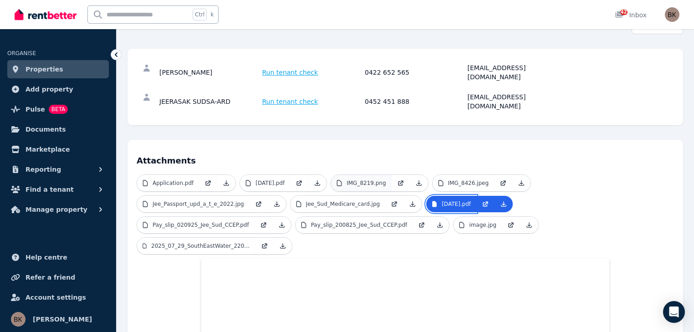
scroll to position [107, 0]
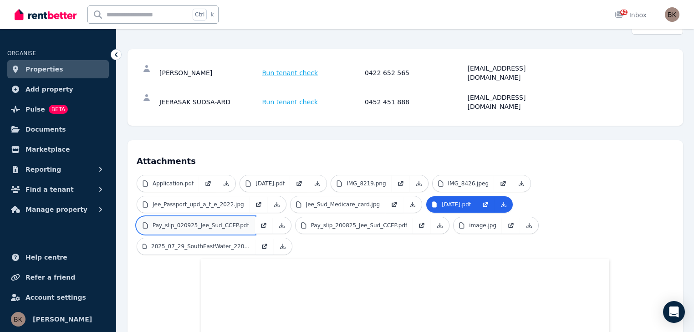
click at [249, 222] on p "Pay_slip_020925_Jee_Sud_CCEP.pdf" at bounding box center [201, 225] width 97 height 7
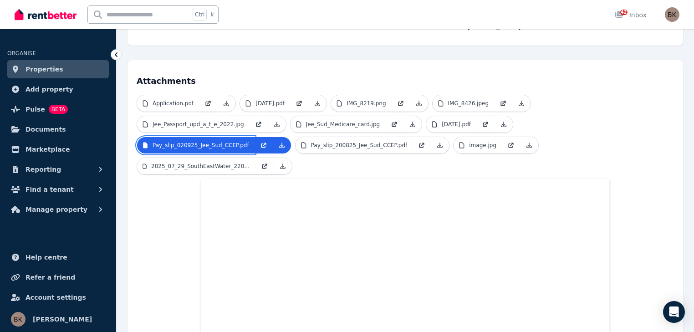
scroll to position [188, 0]
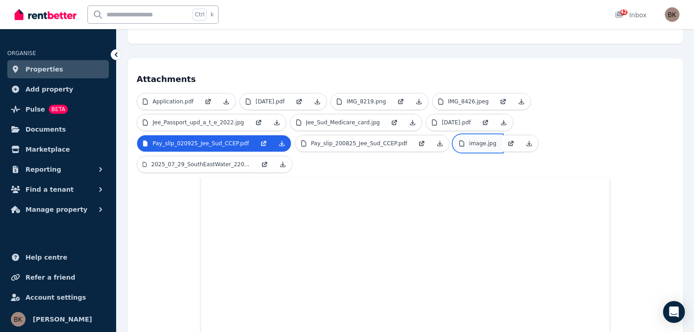
click at [469, 140] on p "image.jpg" at bounding box center [482, 143] width 27 height 7
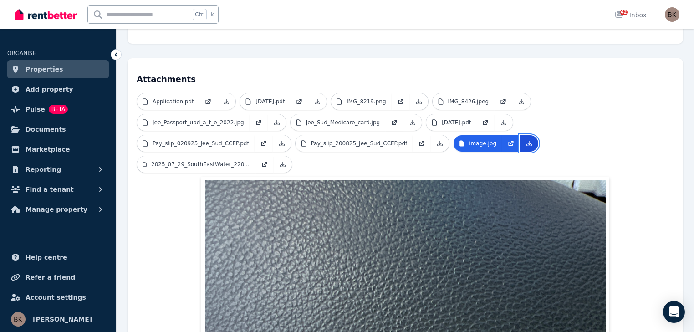
click at [525, 140] on icon at bounding box center [528, 143] width 7 height 7
